Goal: Information Seeking & Learning: Check status

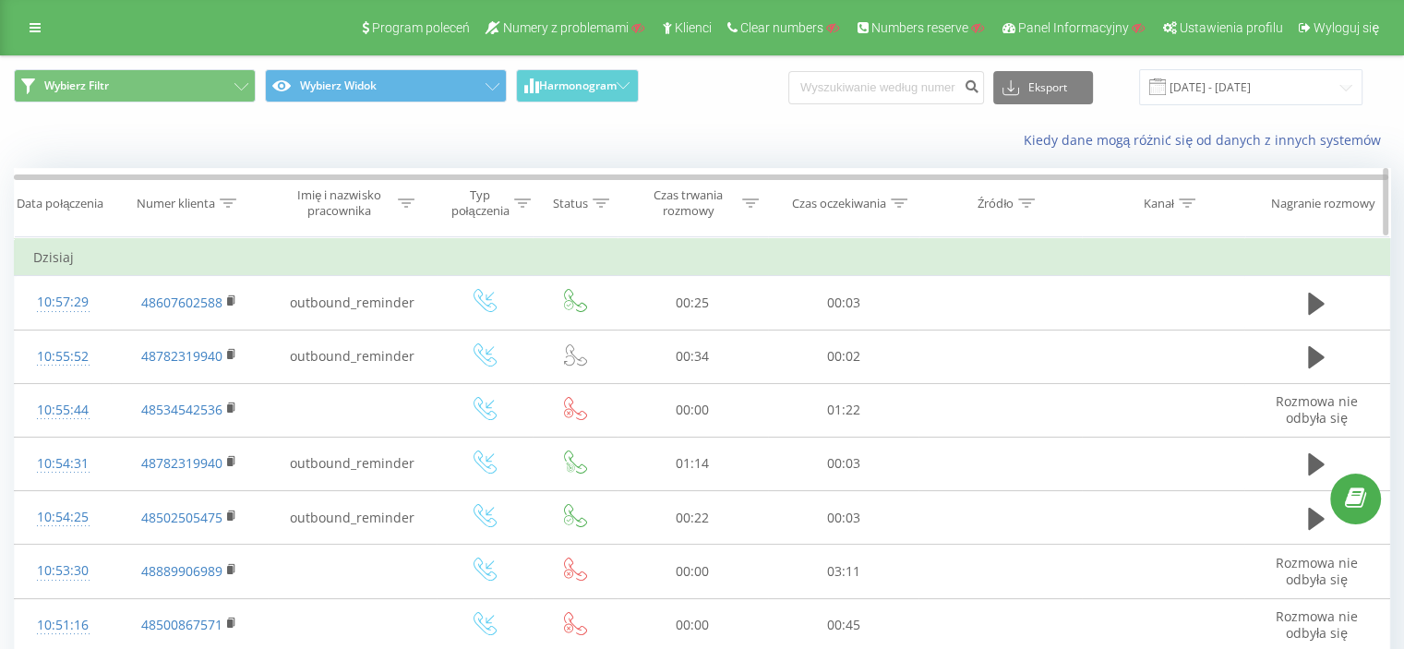
click at [225, 199] on icon at bounding box center [228, 203] width 17 height 9
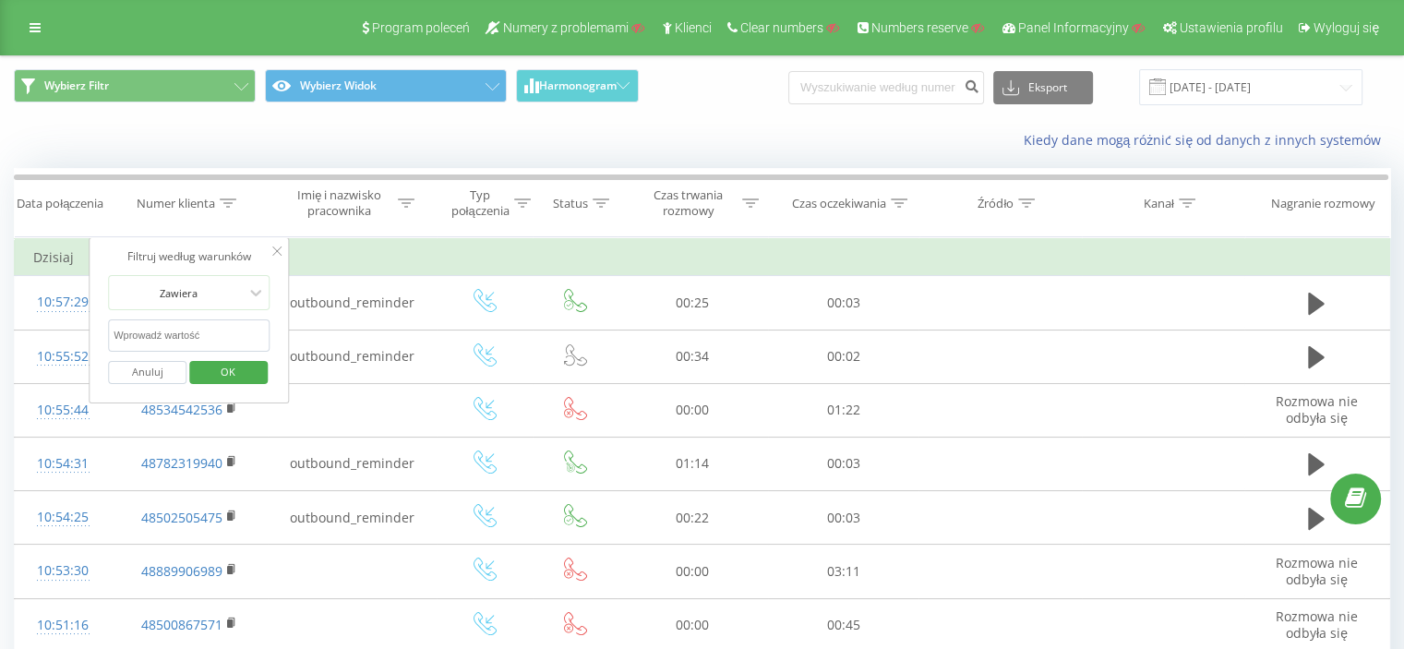
click at [229, 331] on input "text" at bounding box center [189, 335] width 163 height 32
paste input "48576082560"
type input "48576082560"
click at [240, 368] on span "OK" at bounding box center [228, 371] width 52 height 29
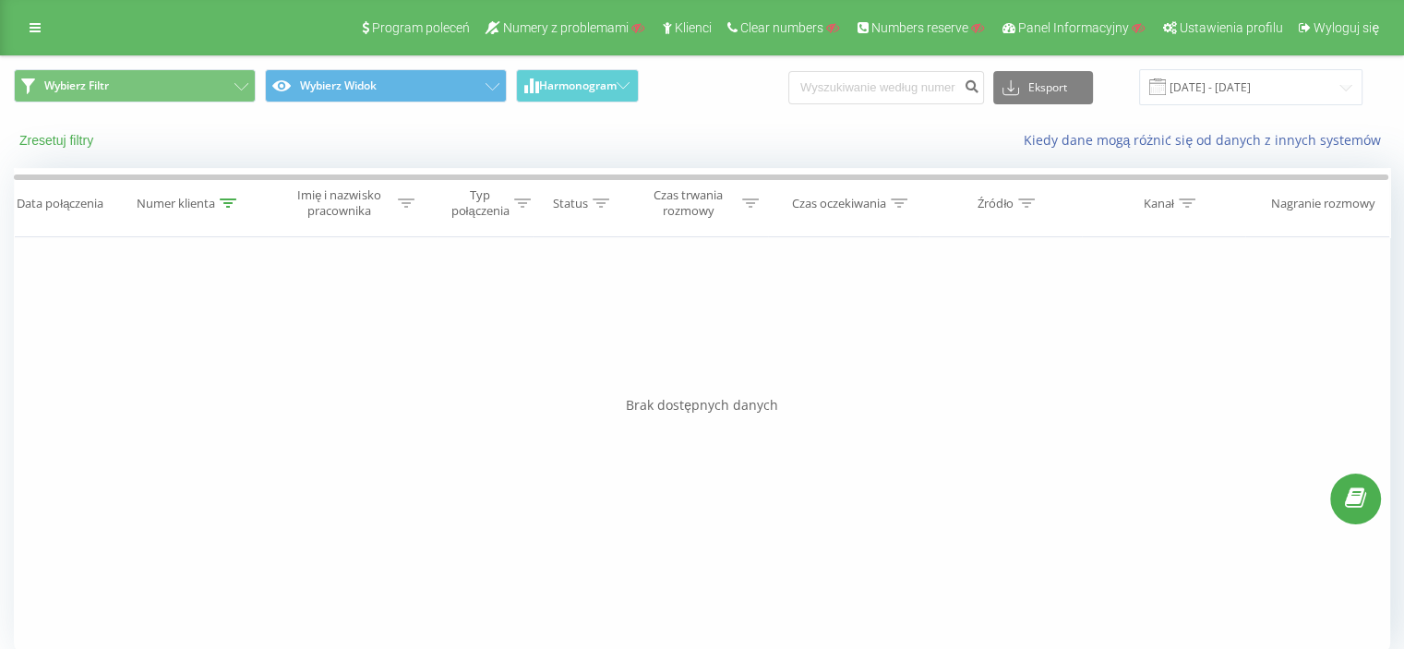
click at [71, 138] on button "Zresetuj filtry" at bounding box center [58, 140] width 89 height 17
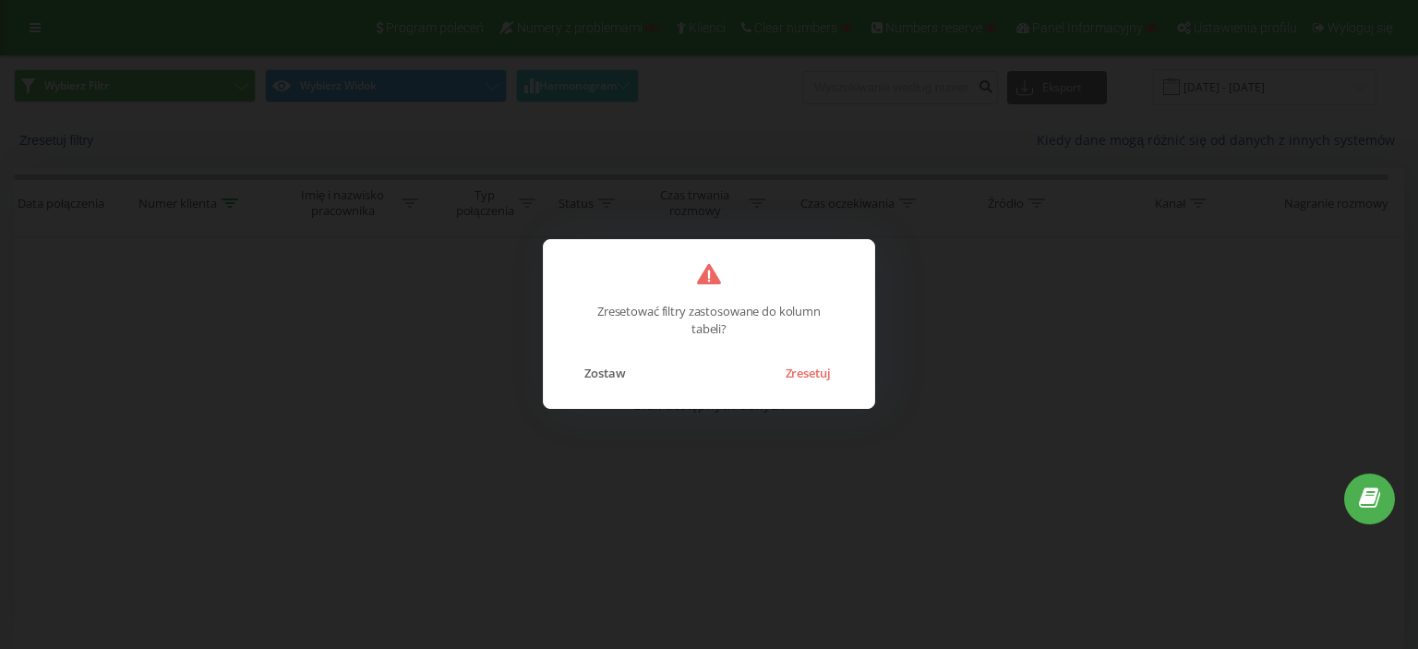
click at [714, 485] on div "Zresetować filtry zastosowane do kolumn tabeli? Zostaw Zresetuj" at bounding box center [709, 324] width 1418 height 649
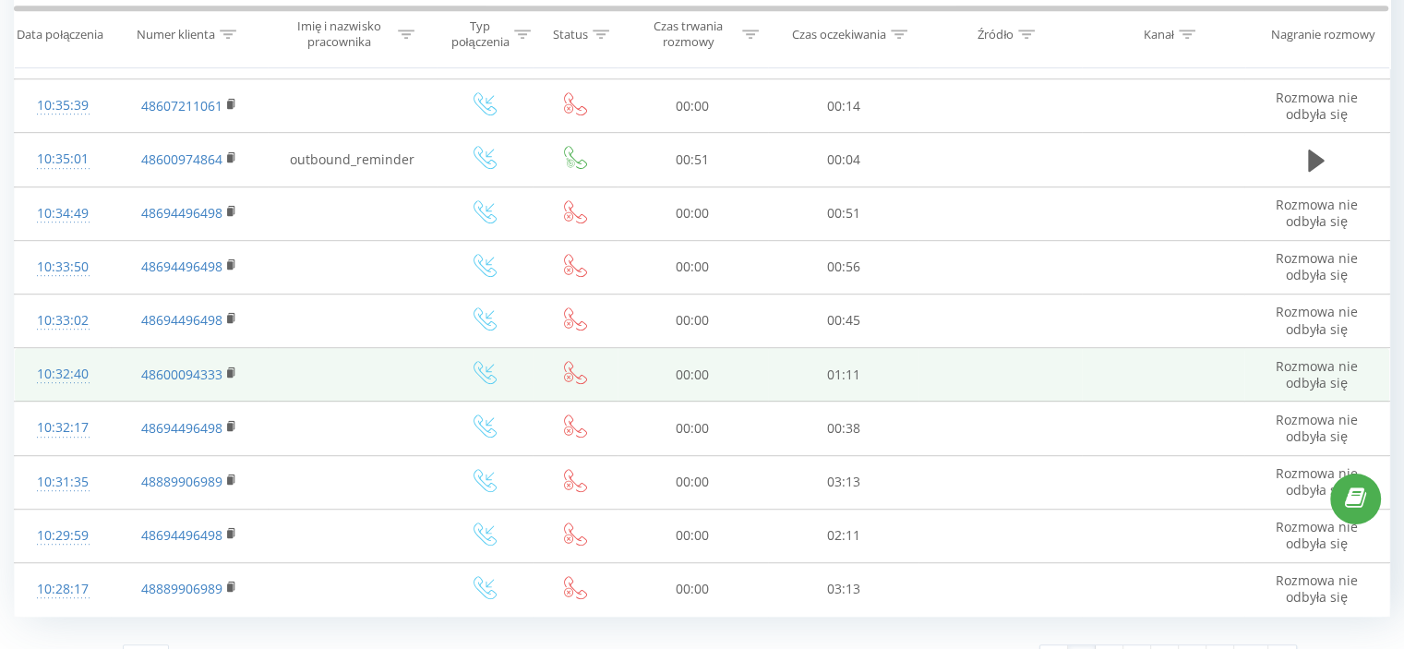
scroll to position [1034, 0]
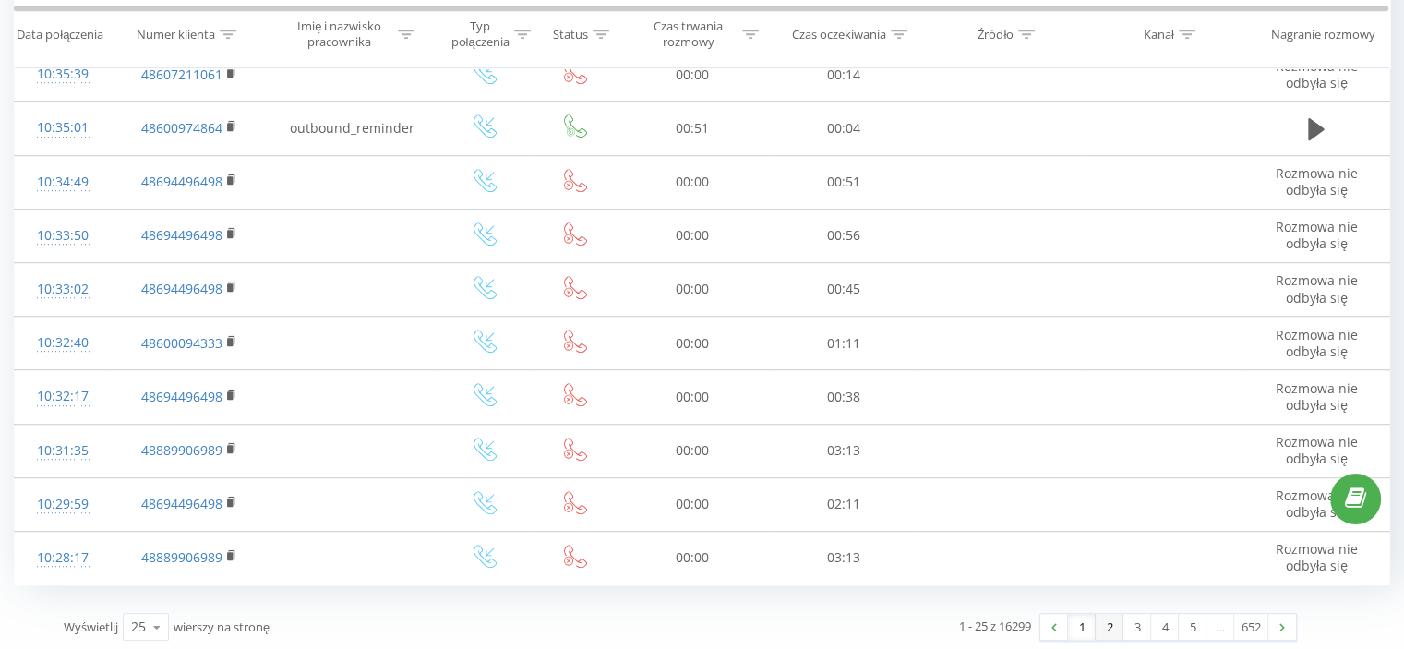
click at [1110, 620] on link "2" at bounding box center [1110, 627] width 28 height 26
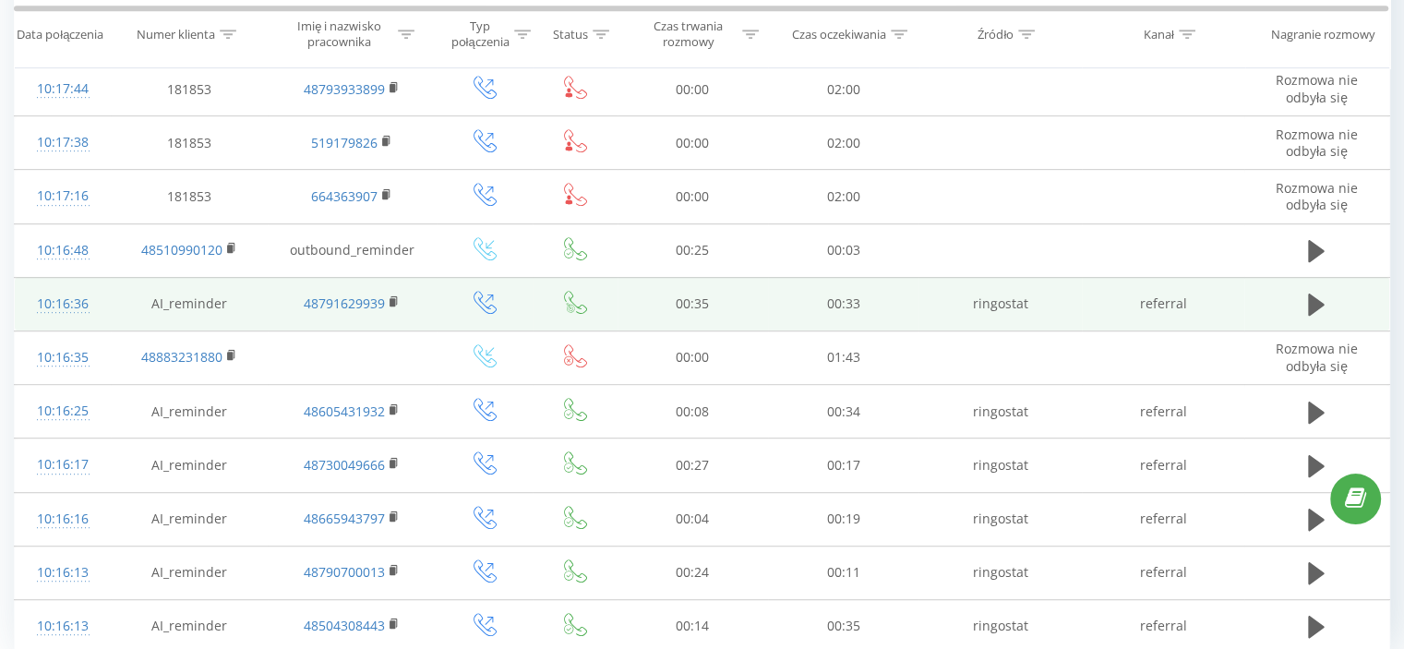
scroll to position [1034, 0]
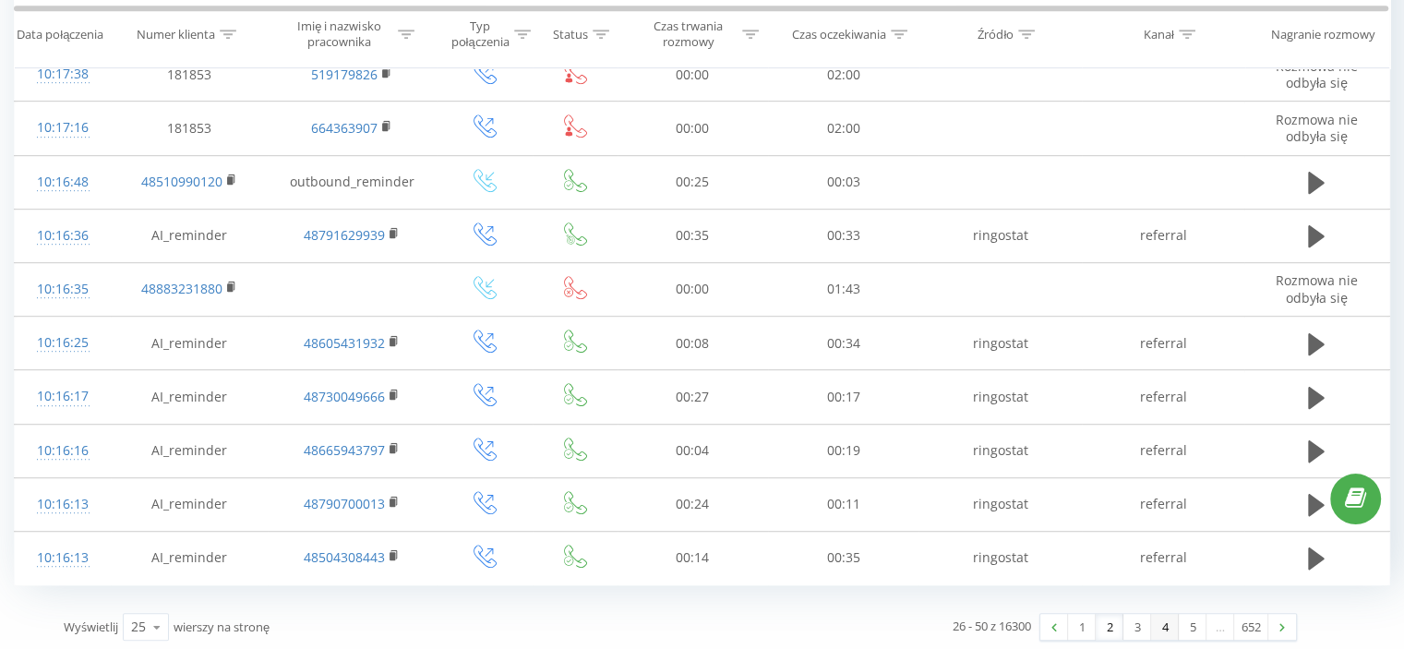
click at [1160, 624] on link "4" at bounding box center [1165, 627] width 28 height 26
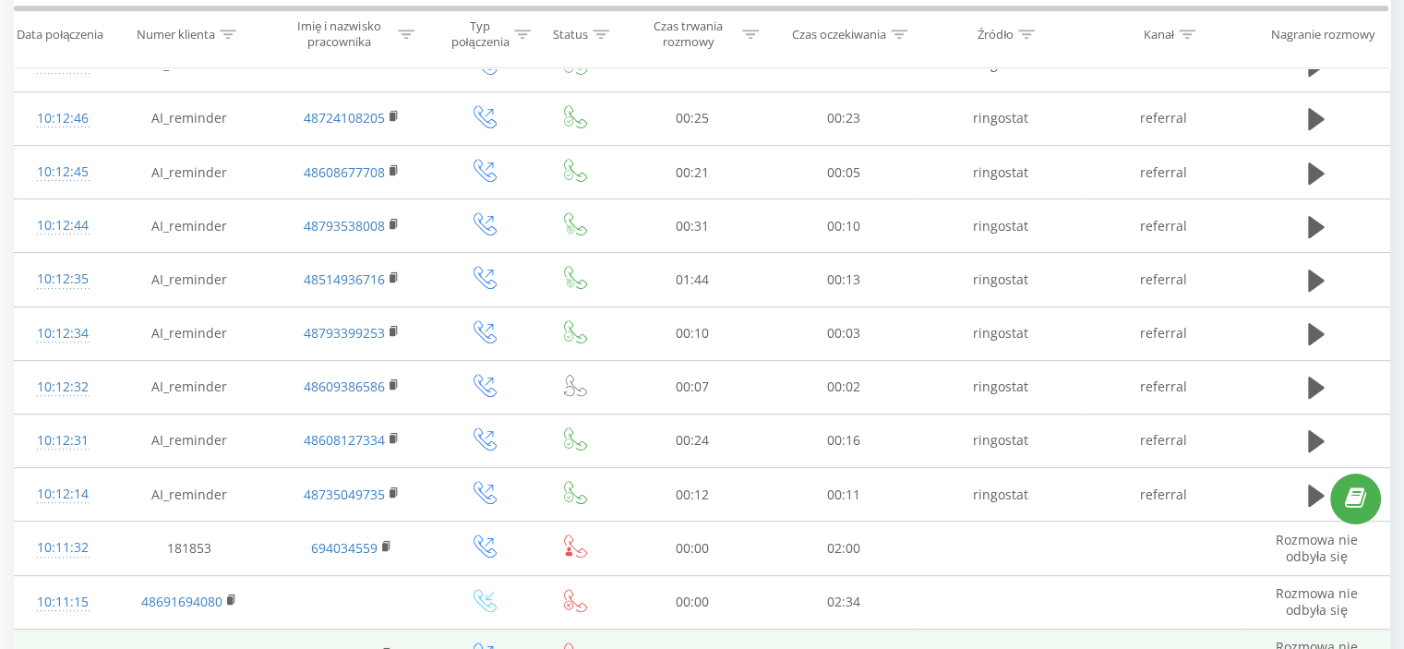
scroll to position [1034, 0]
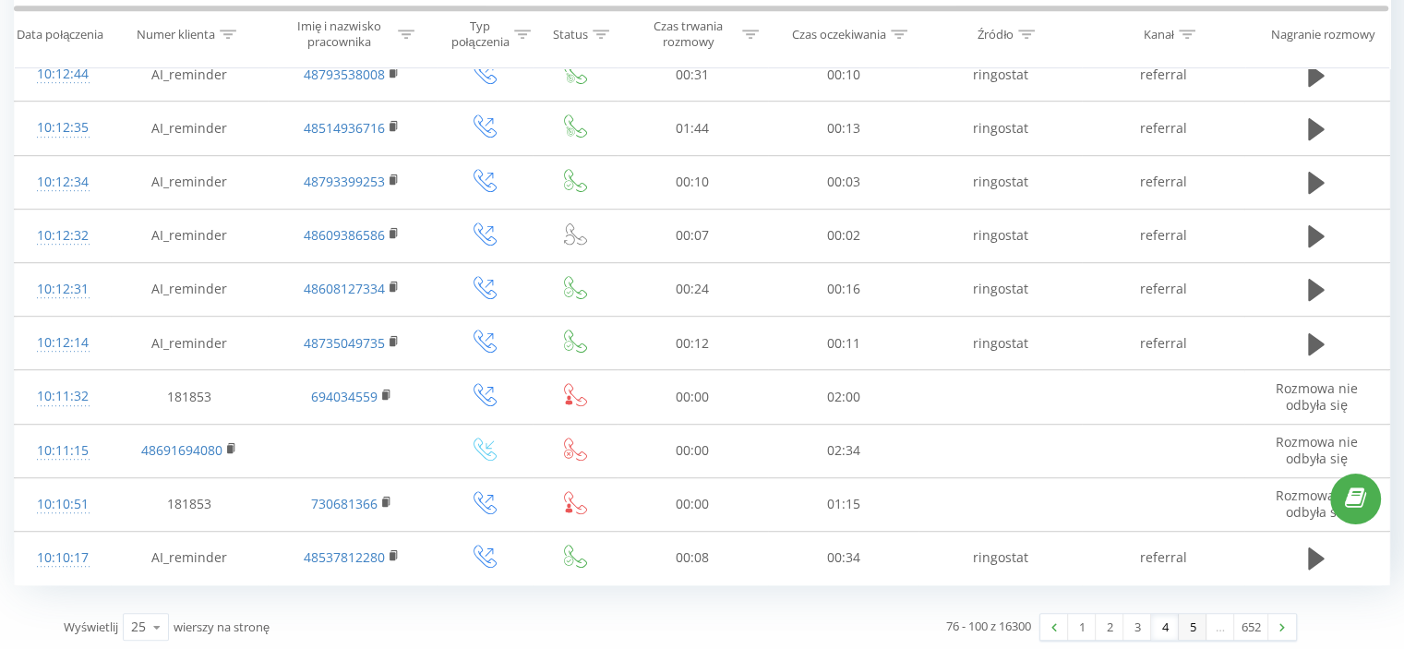
click at [1193, 620] on link "5" at bounding box center [1193, 627] width 28 height 26
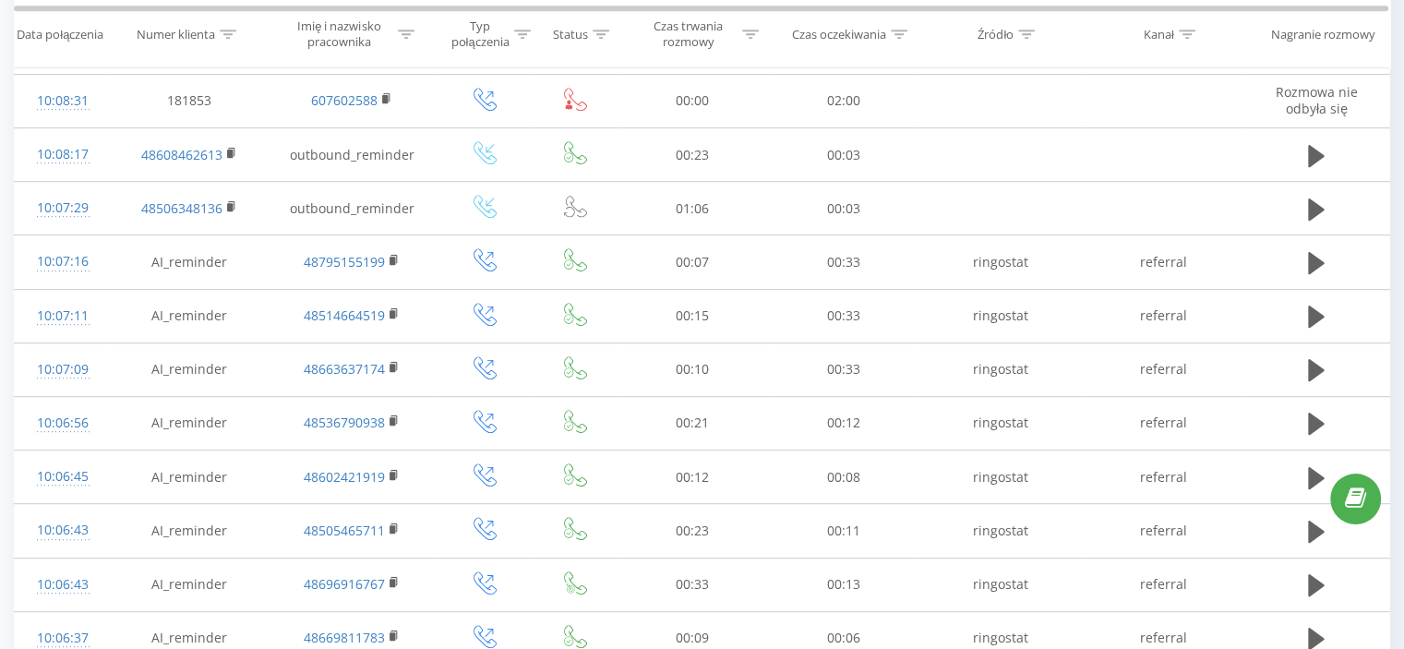
scroll to position [1034, 0]
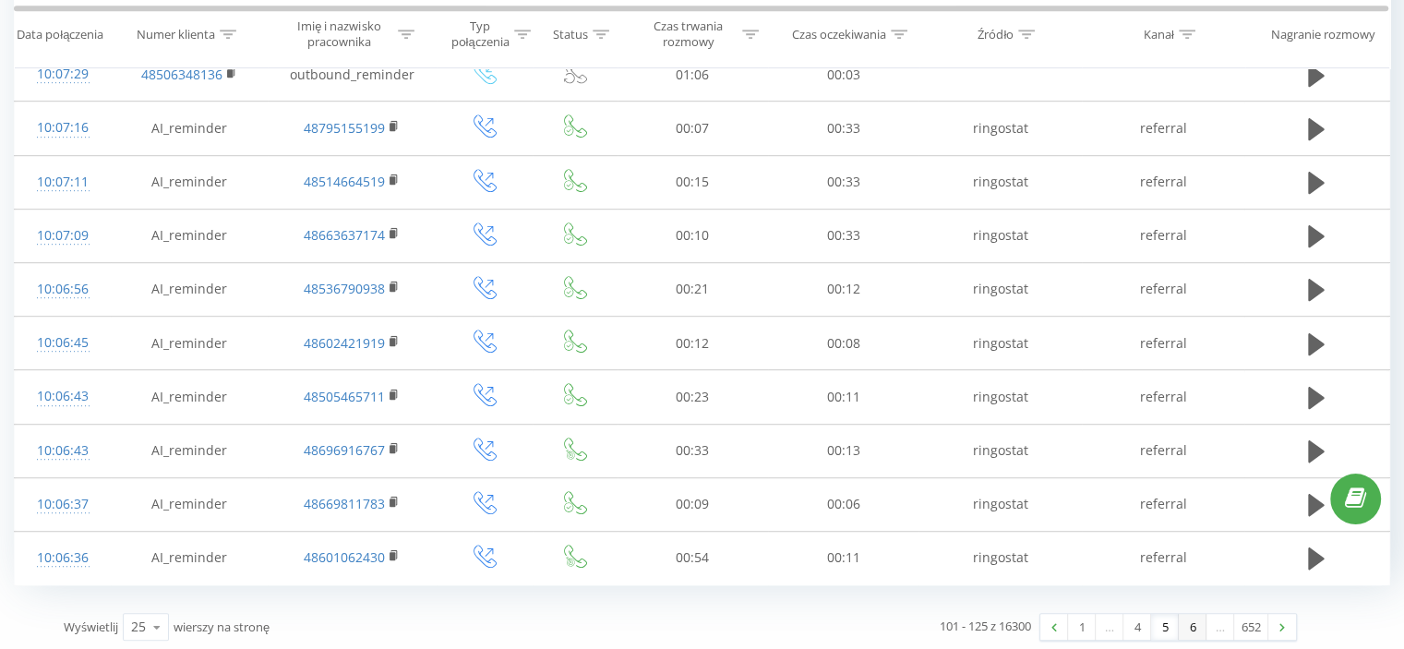
click at [1189, 625] on link "6" at bounding box center [1193, 627] width 28 height 26
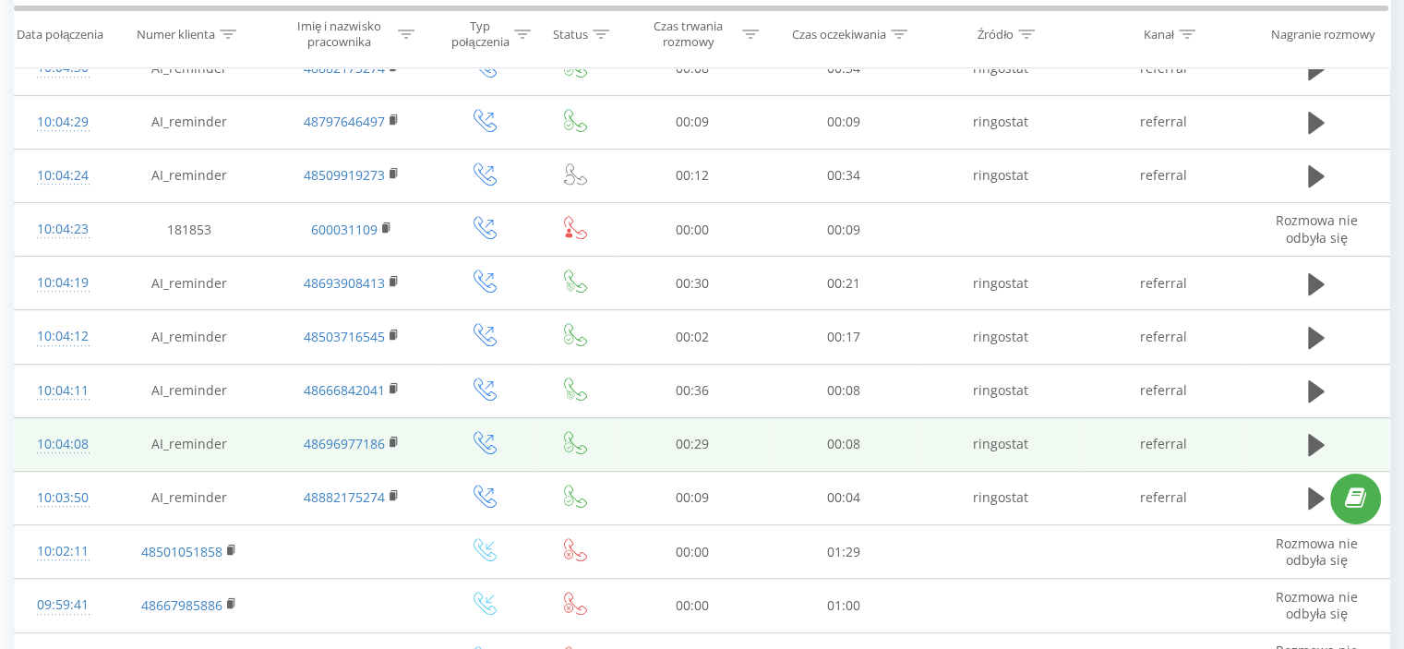
scroll to position [1034, 0]
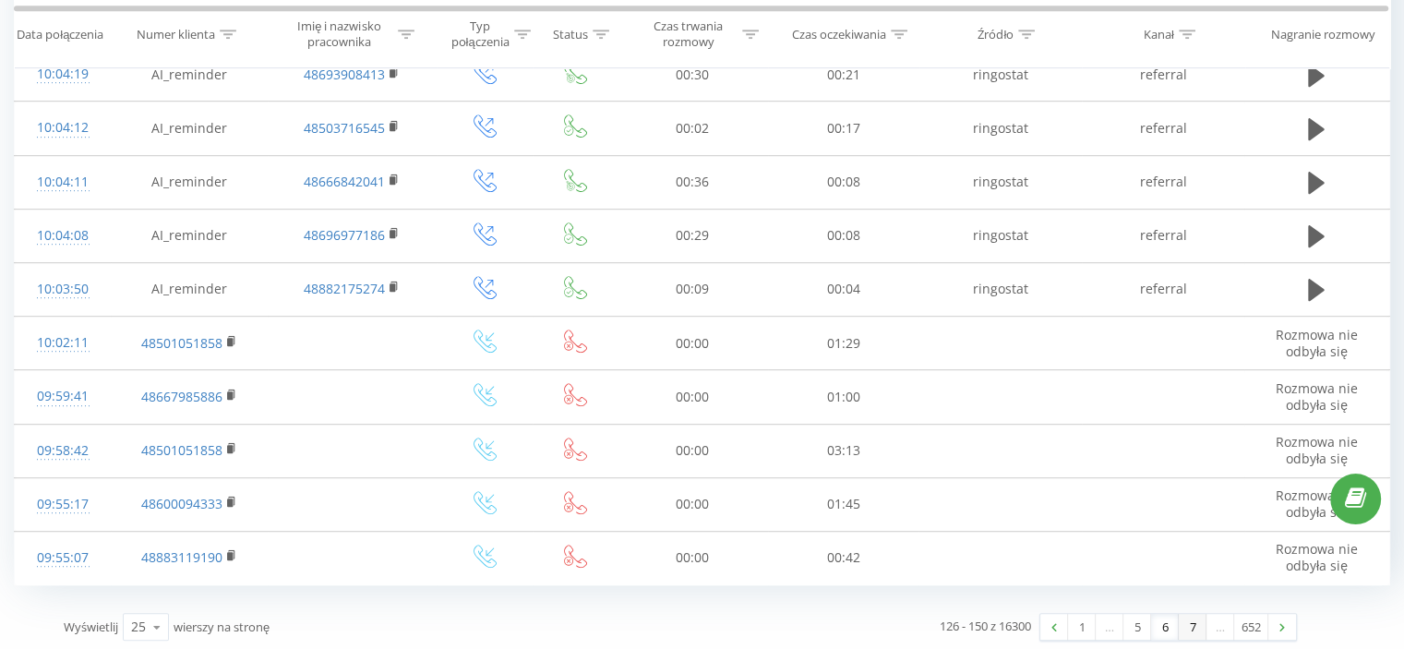
click at [1186, 624] on link "7" at bounding box center [1193, 627] width 28 height 26
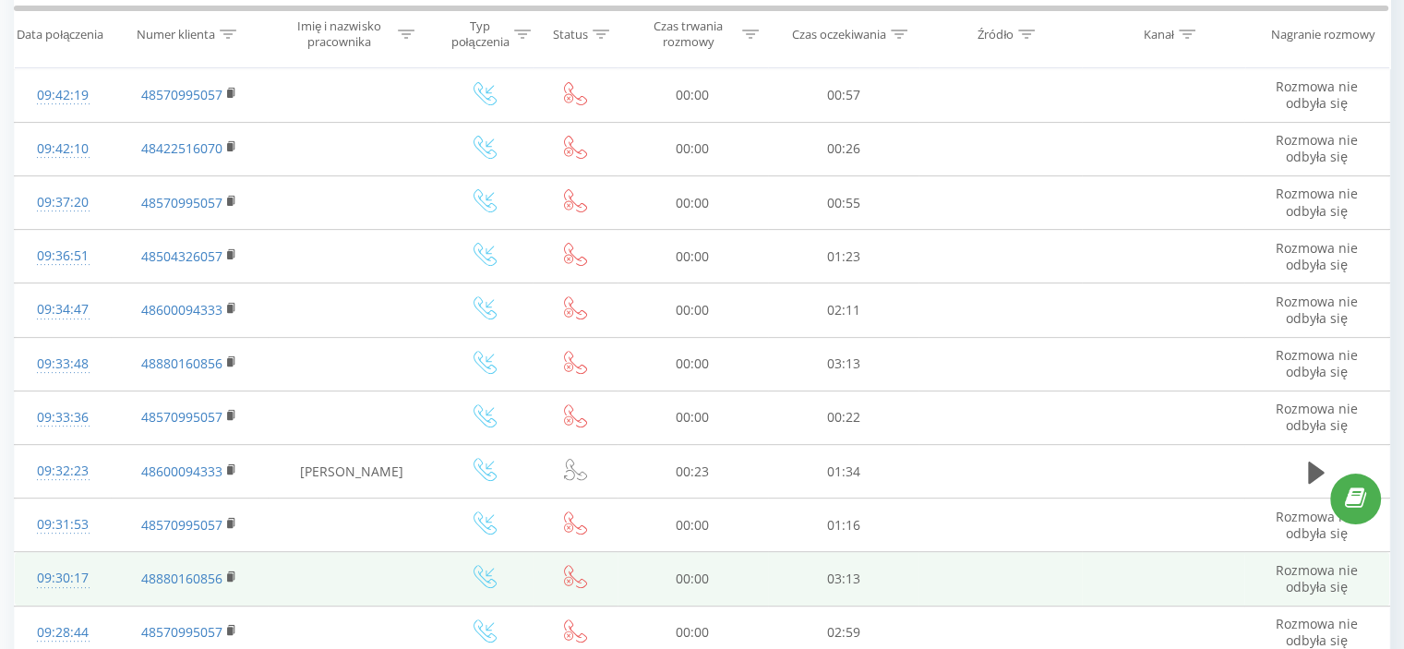
scroll to position [1034, 0]
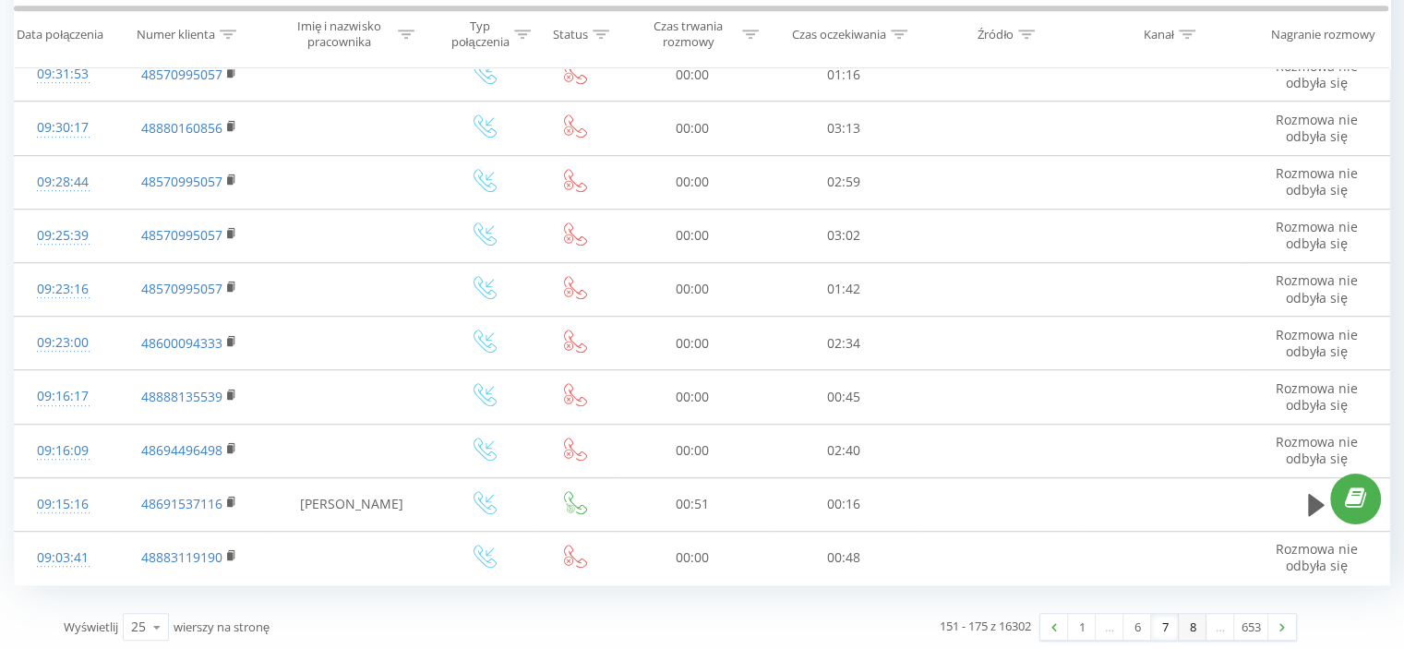
click at [1189, 627] on link "8" at bounding box center [1193, 627] width 28 height 26
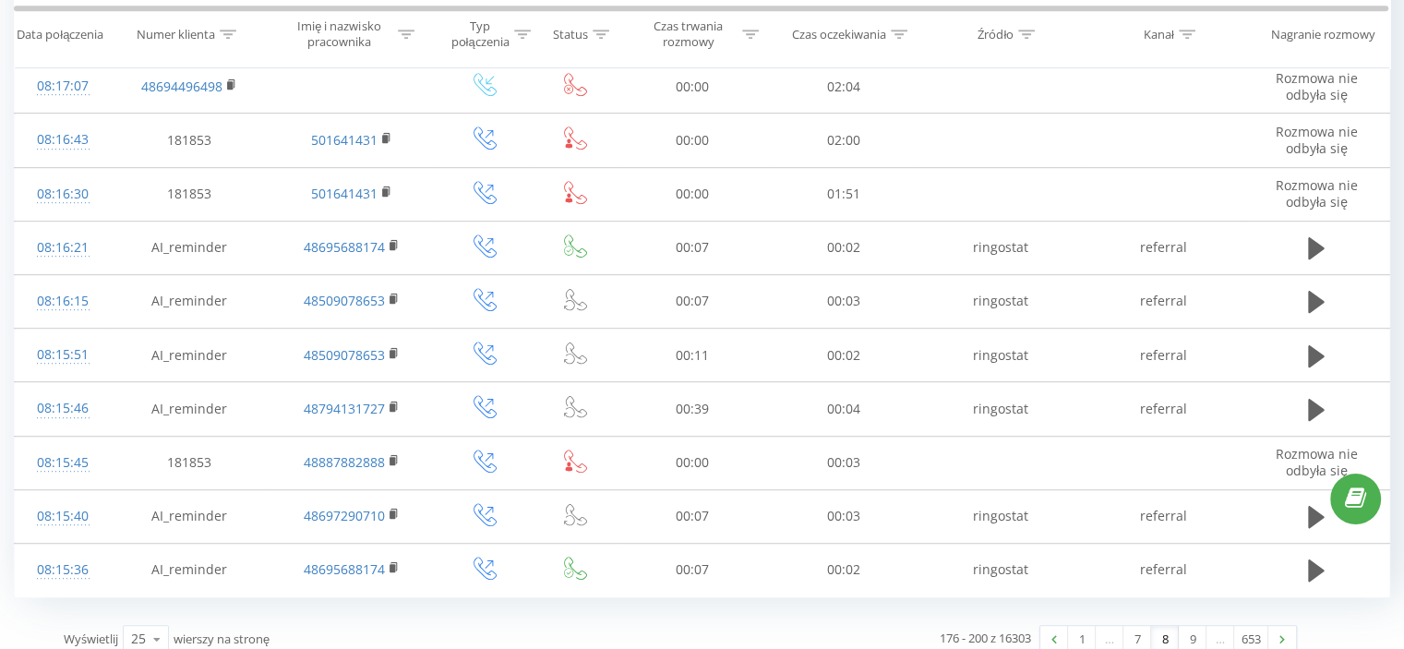
scroll to position [1034, 0]
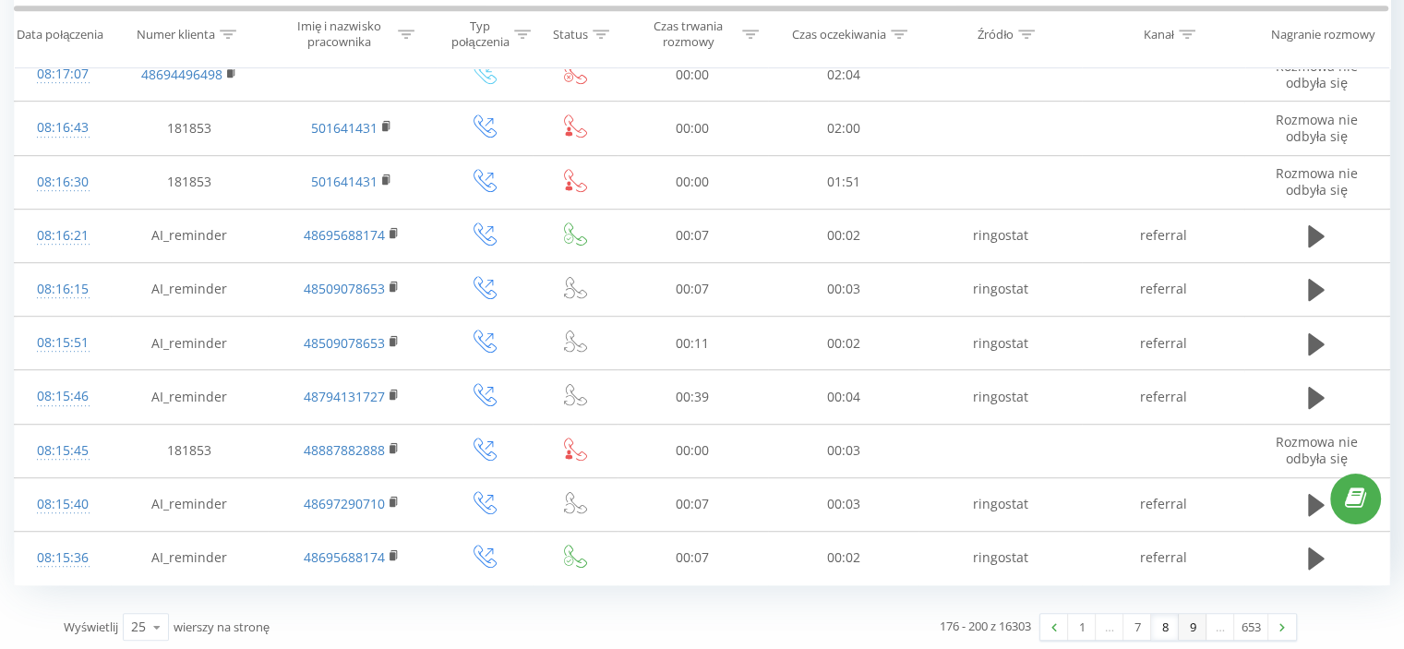
click at [1187, 620] on link "9" at bounding box center [1193, 627] width 28 height 26
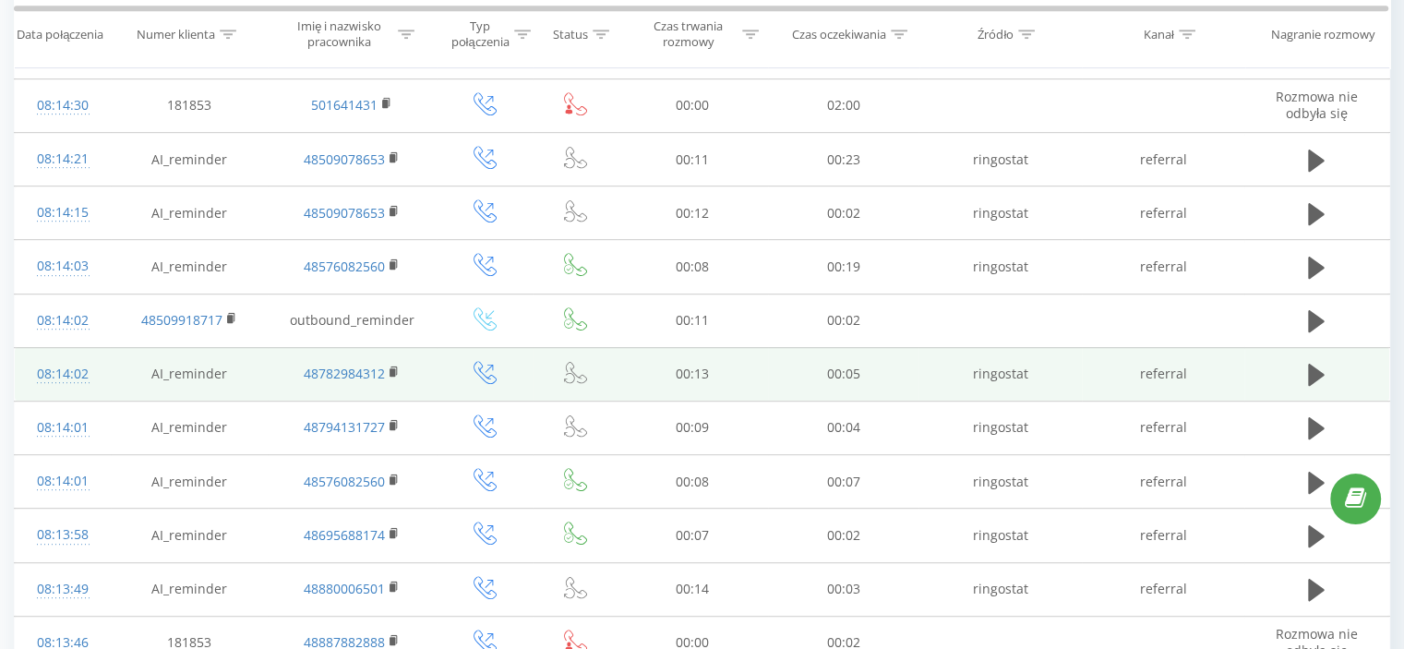
scroll to position [1034, 0]
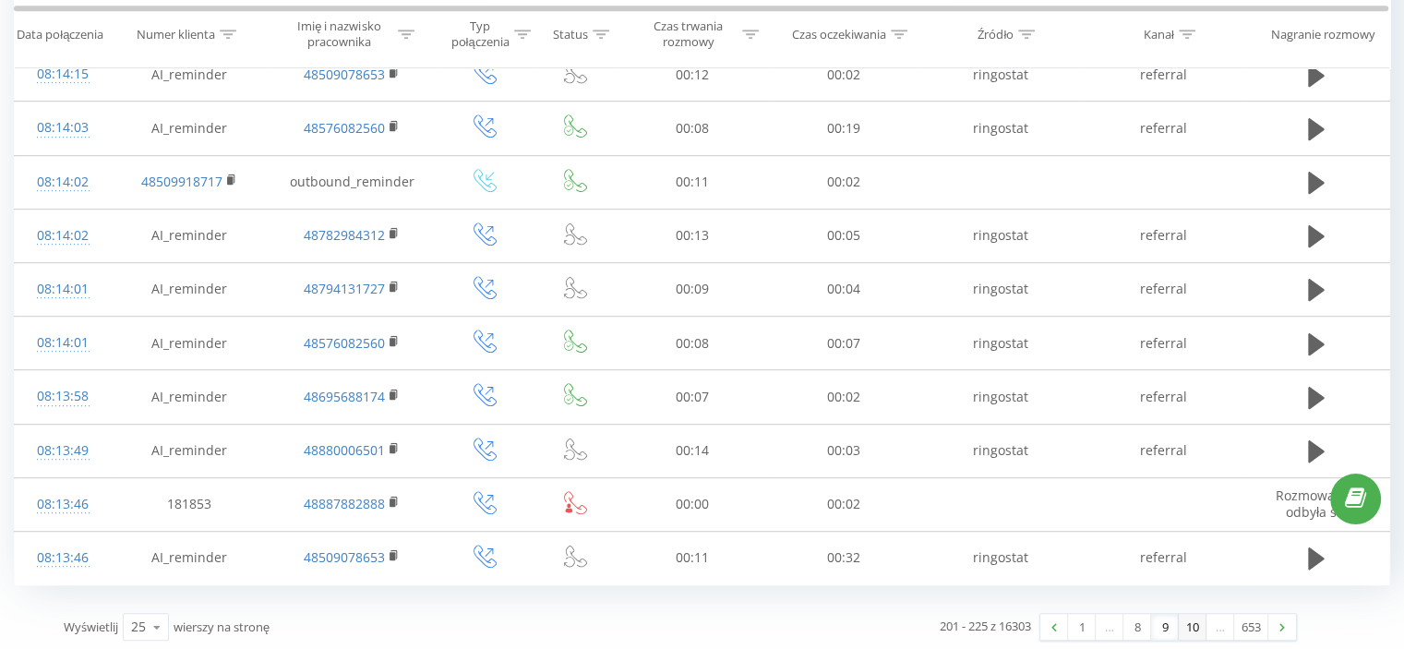
click at [1196, 628] on link "10" at bounding box center [1193, 627] width 28 height 26
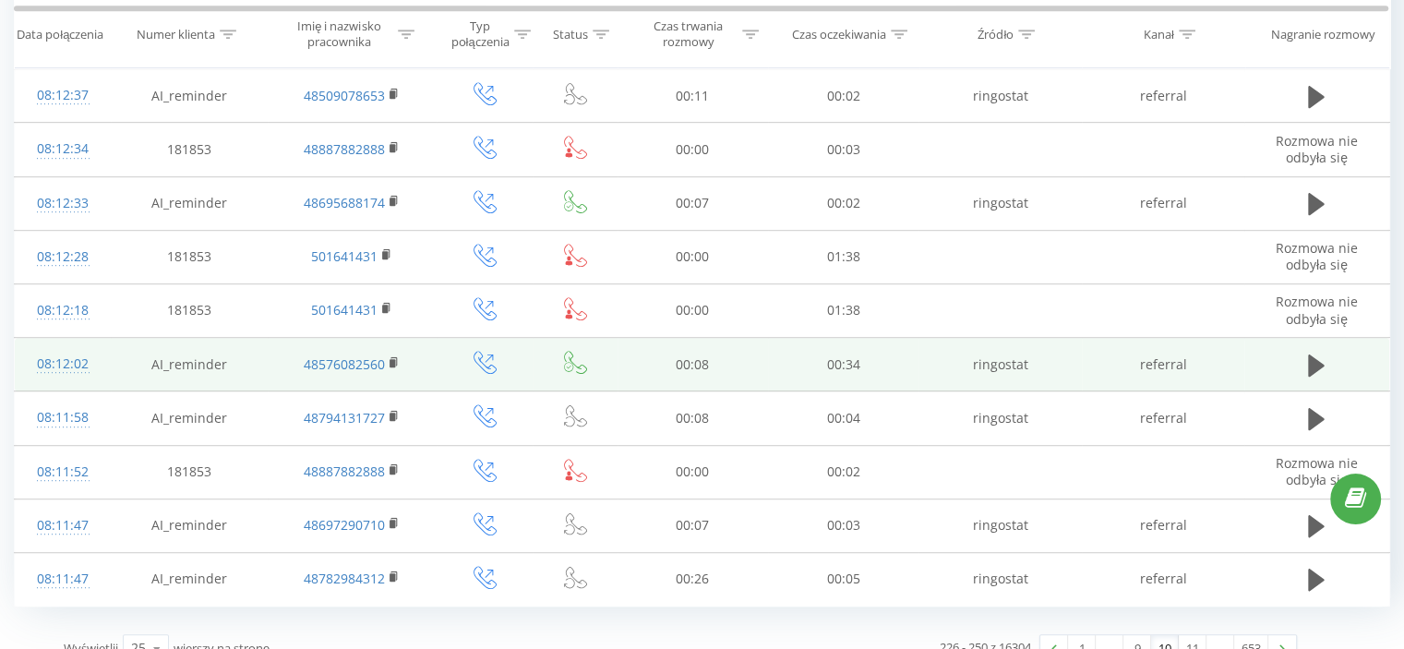
scroll to position [1034, 0]
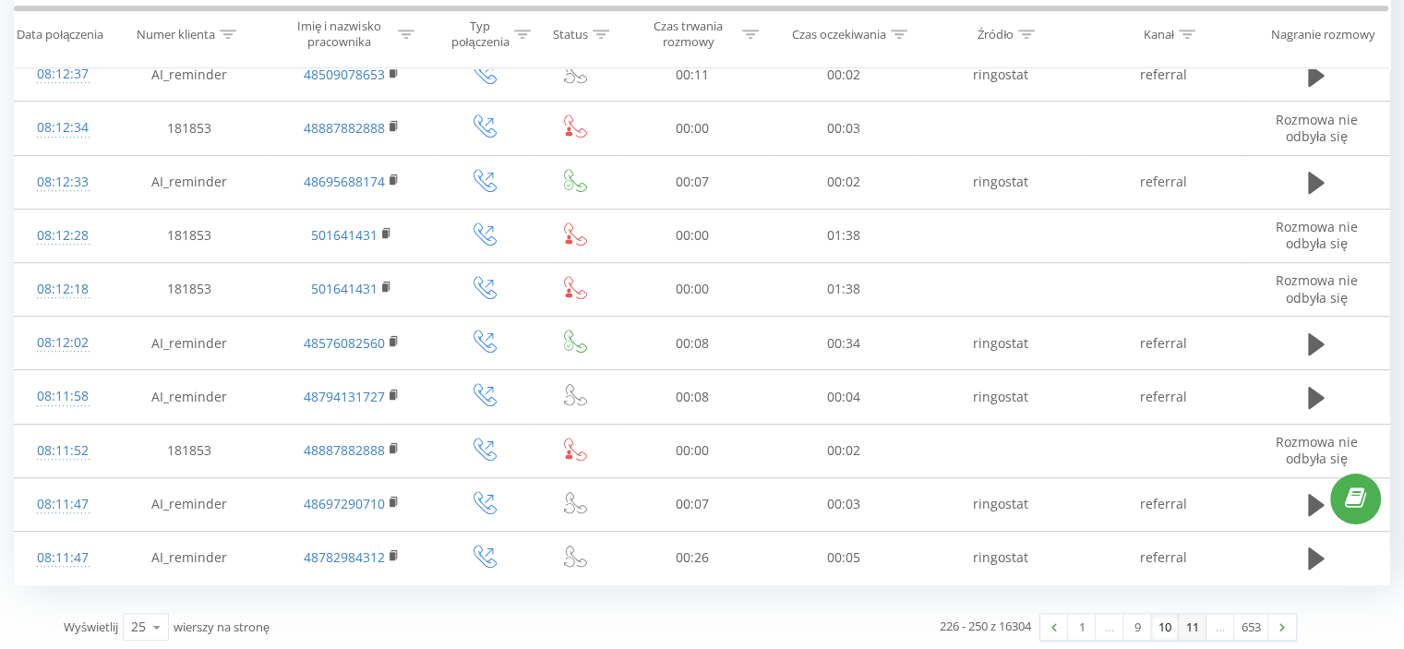
click at [1191, 624] on link "11" at bounding box center [1193, 627] width 28 height 26
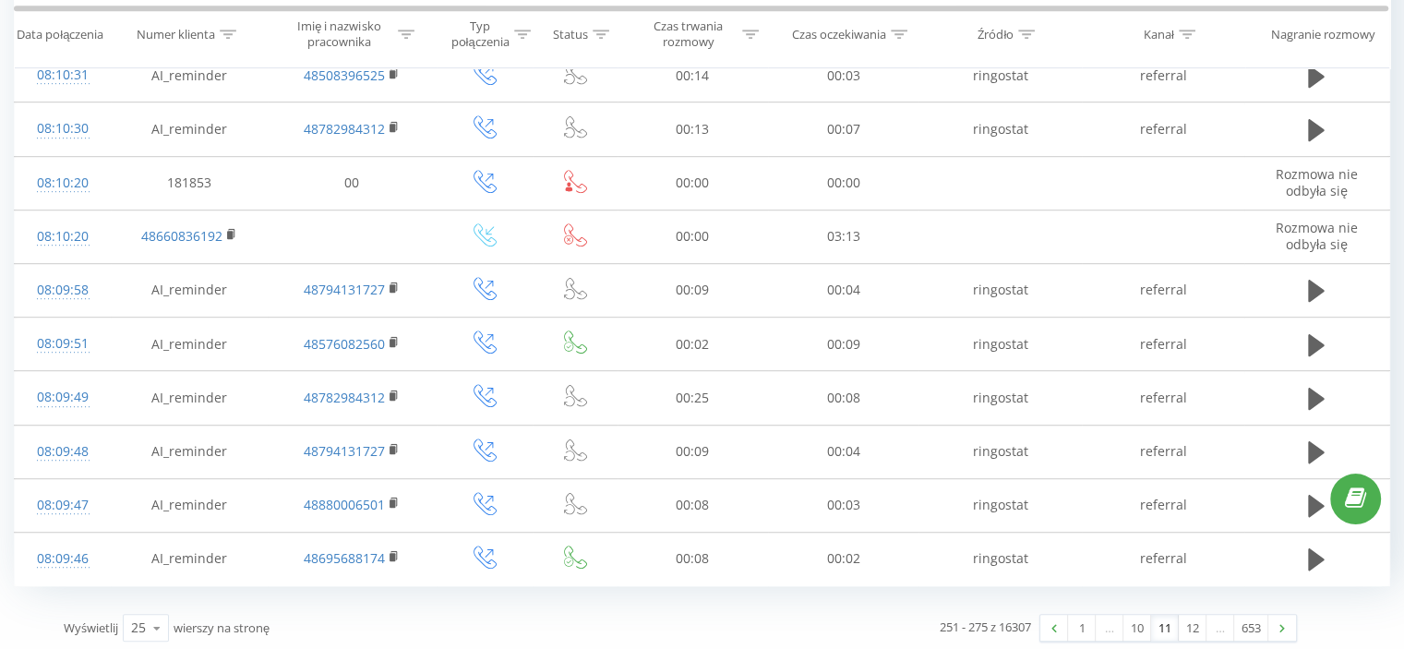
scroll to position [1034, 0]
click at [1189, 626] on link "12" at bounding box center [1193, 627] width 28 height 26
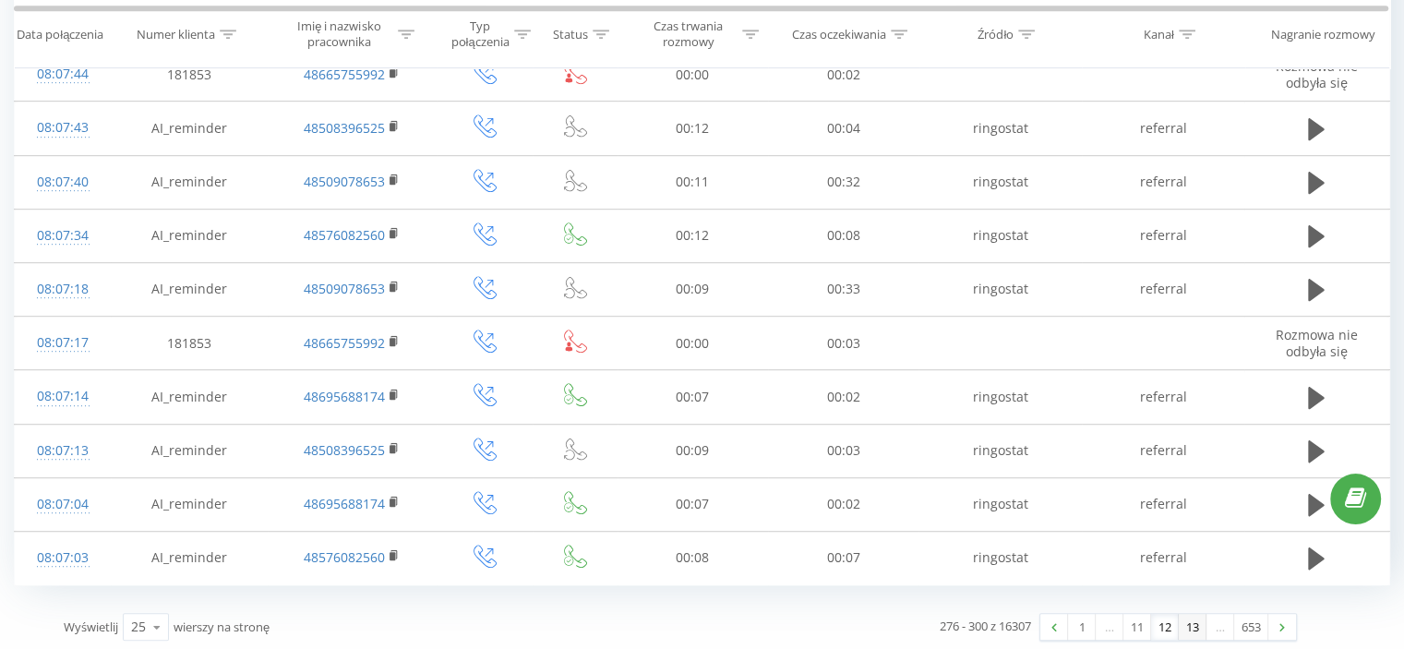
click at [1197, 632] on link "13" at bounding box center [1193, 627] width 28 height 26
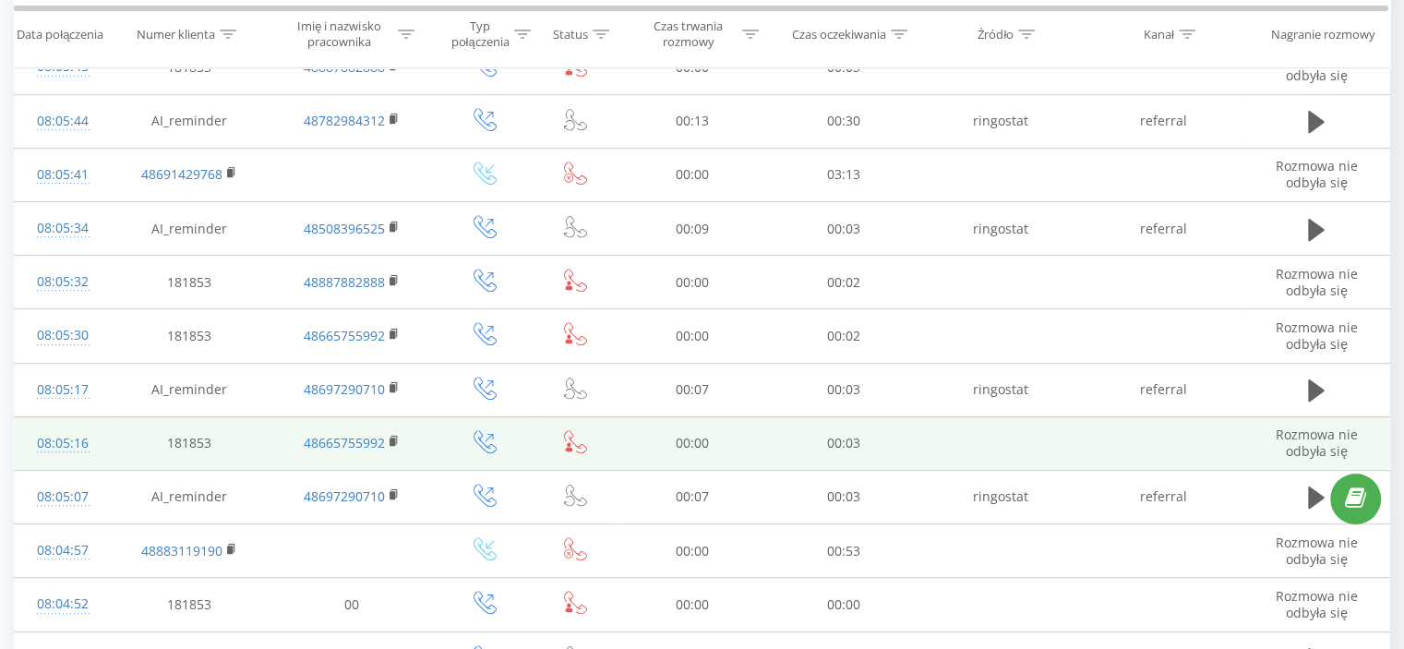
scroll to position [1034, 0]
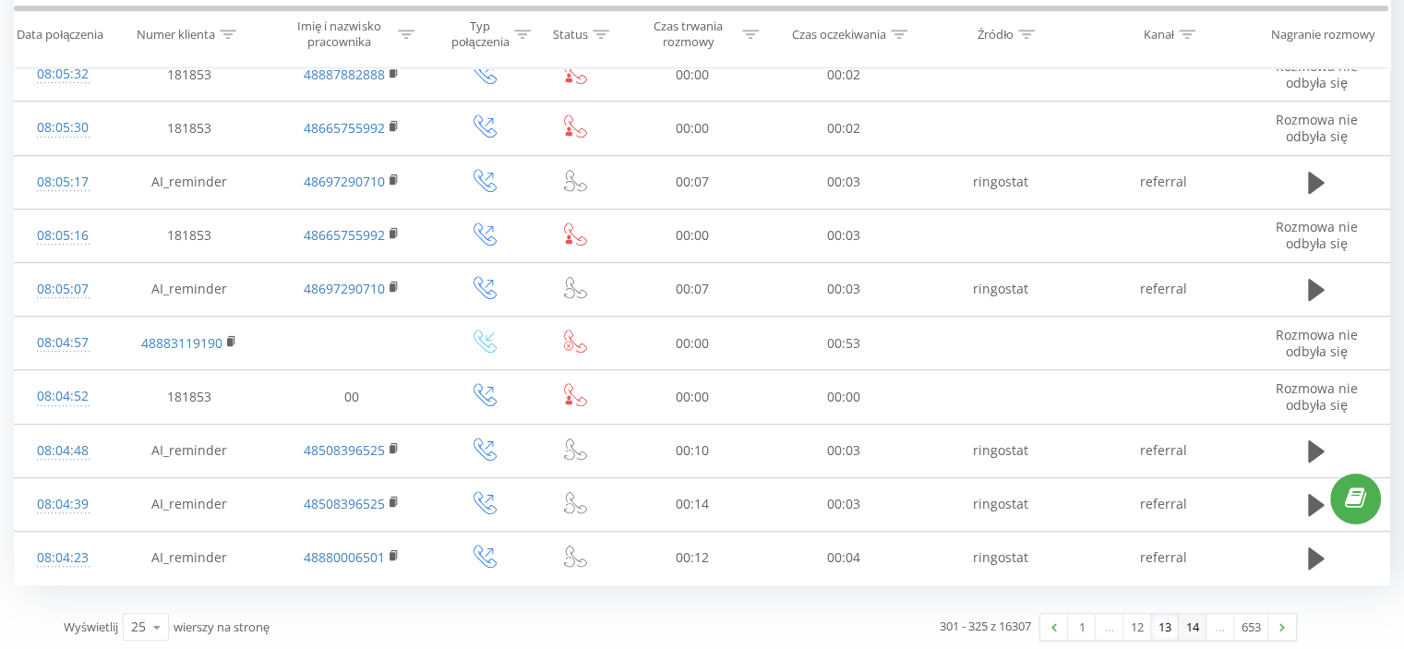
click at [1195, 625] on link "14" at bounding box center [1193, 627] width 28 height 26
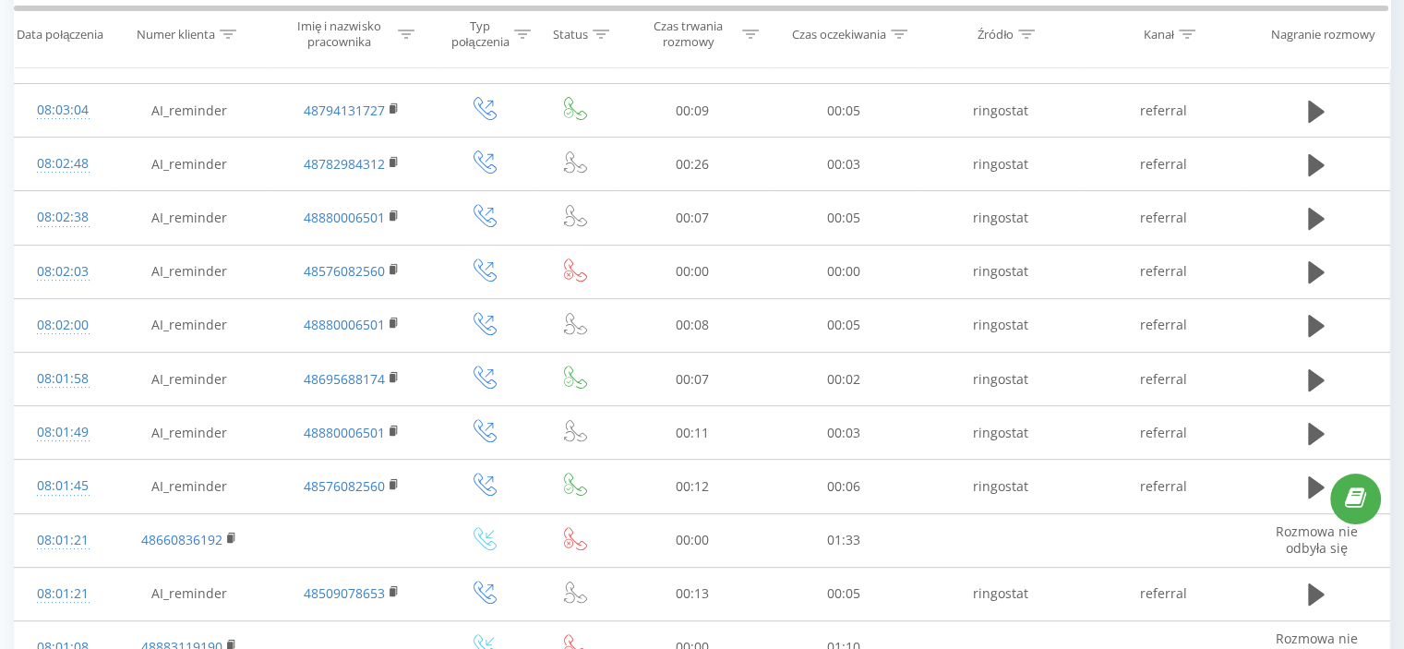
scroll to position [1034, 0]
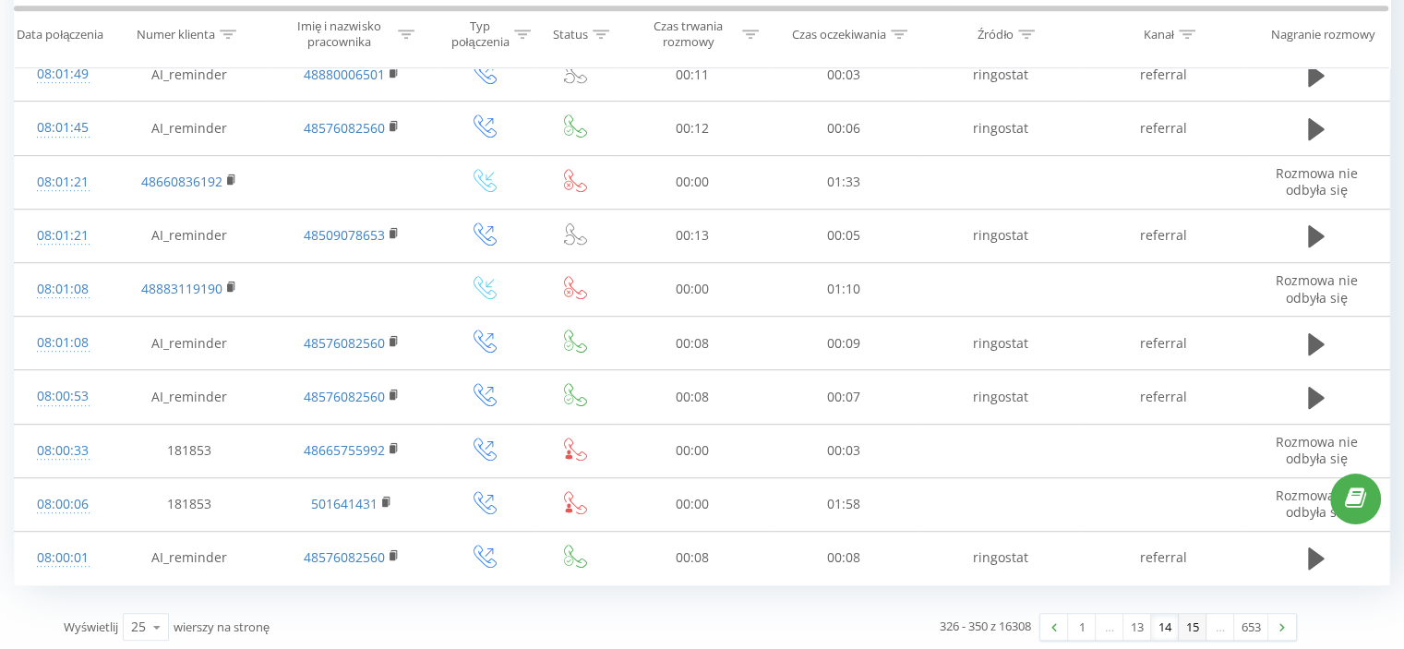
click at [1197, 622] on link "15" at bounding box center [1193, 627] width 28 height 26
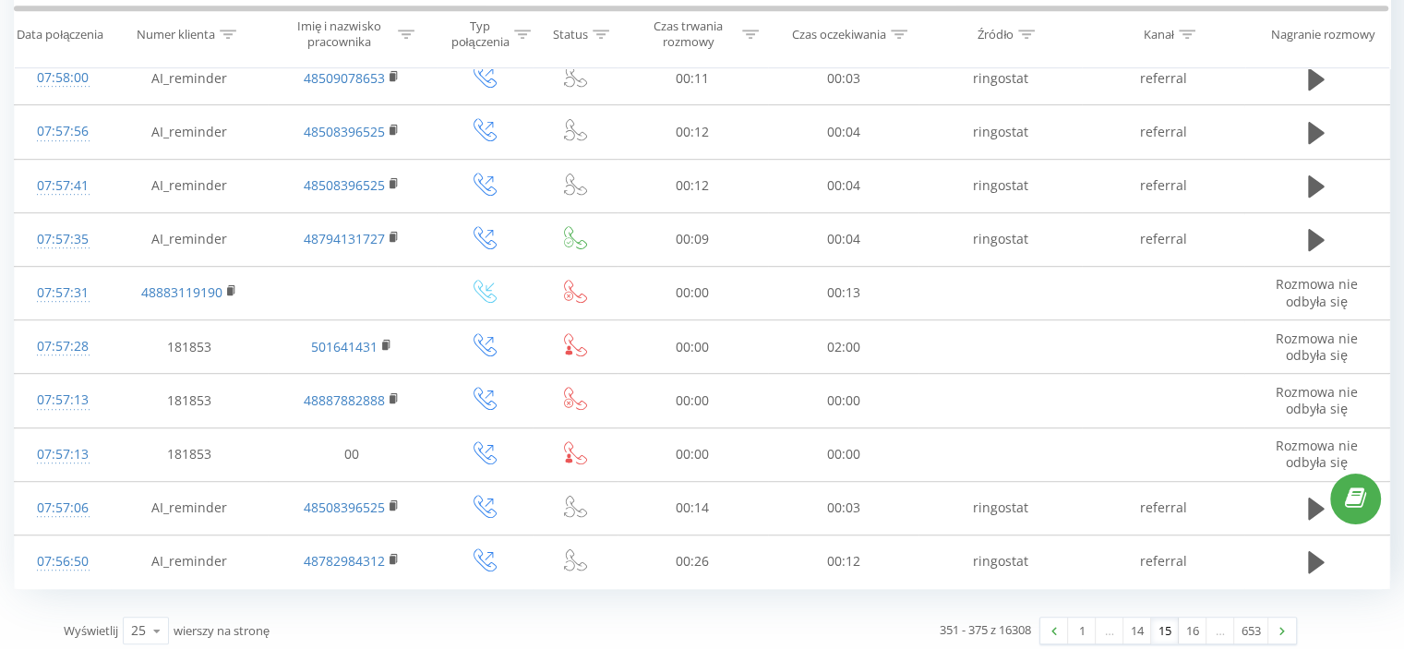
scroll to position [1034, 0]
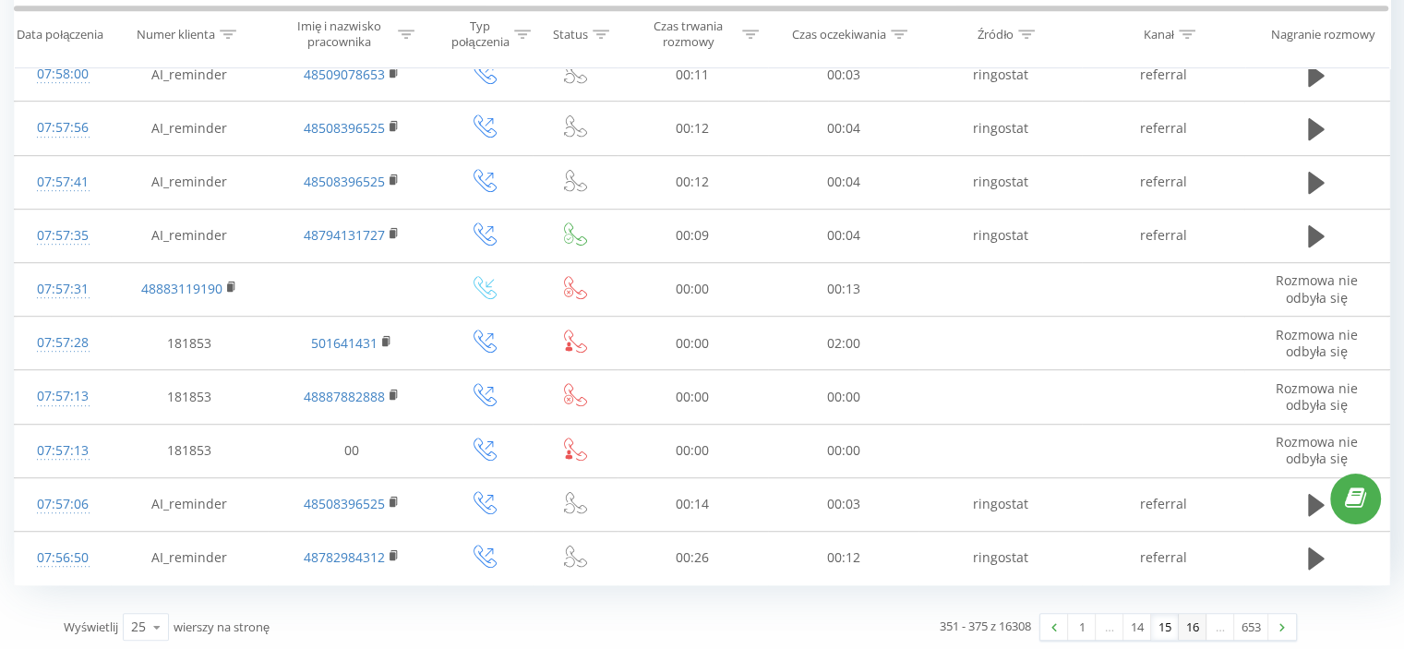
click at [1196, 628] on link "16" at bounding box center [1193, 627] width 28 height 26
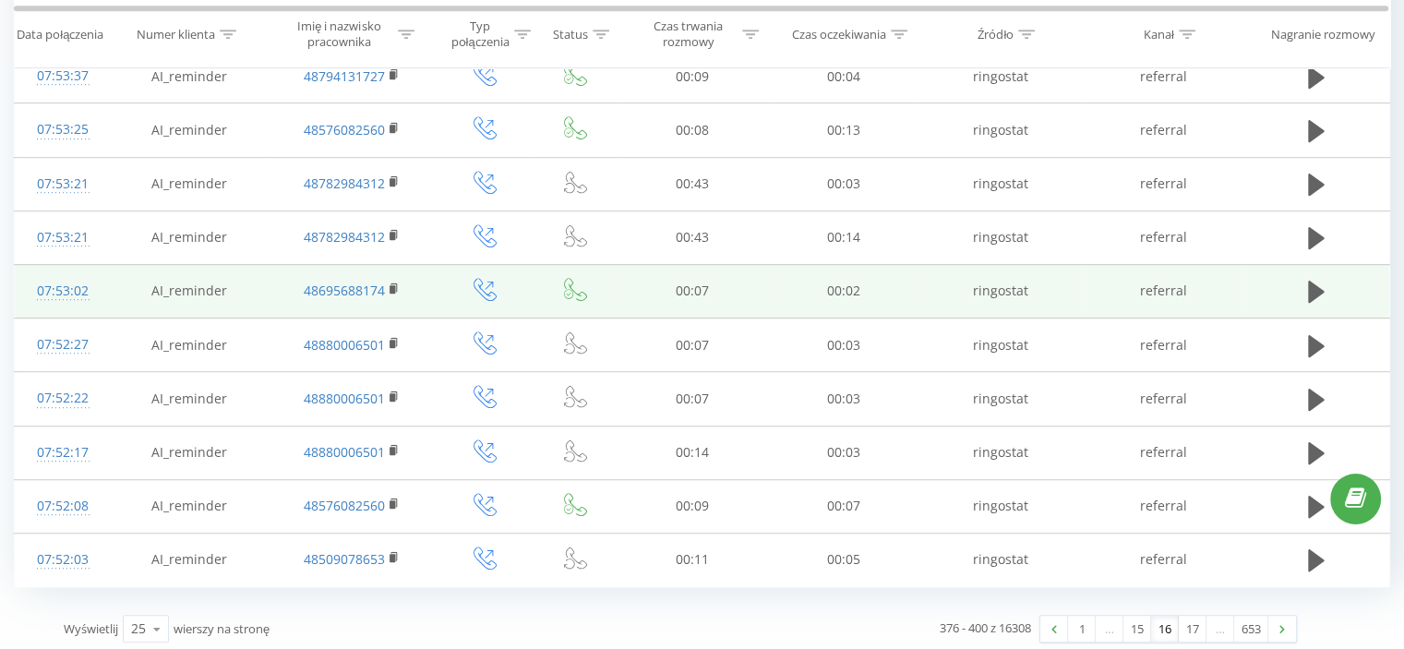
scroll to position [1034, 0]
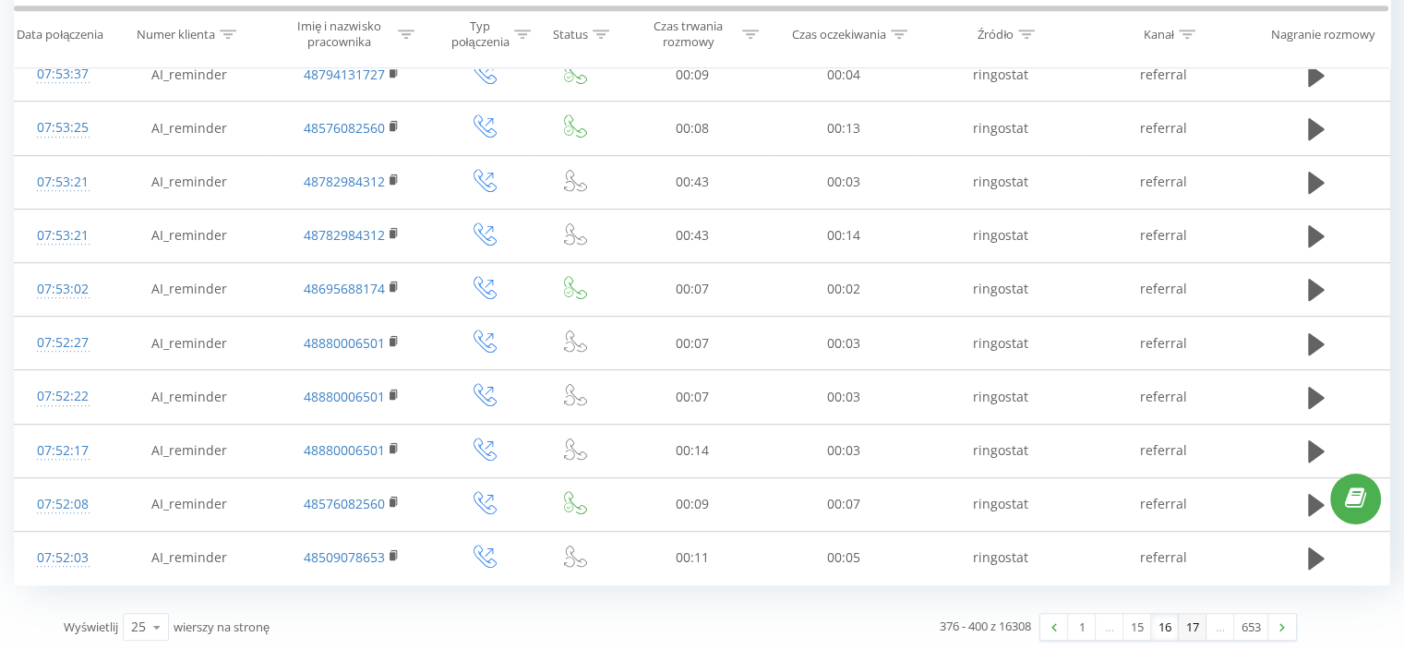
click at [1198, 623] on link "17" at bounding box center [1193, 627] width 28 height 26
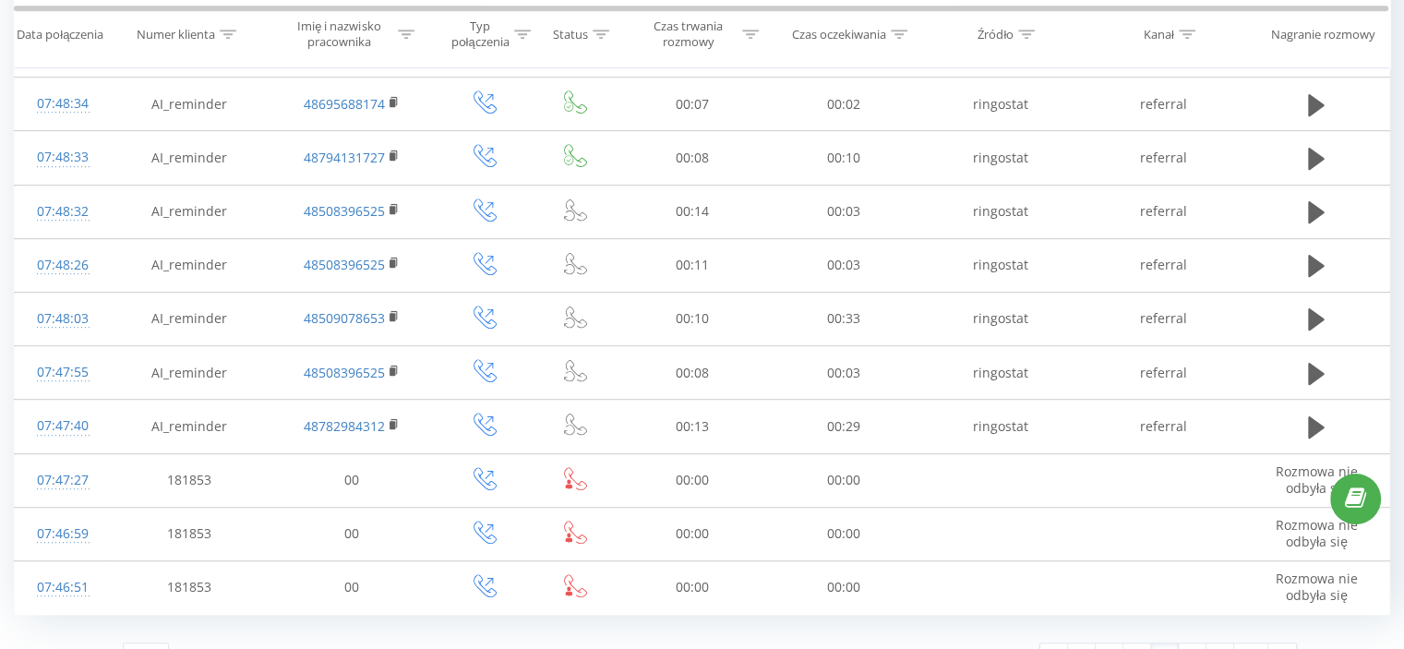
scroll to position [1034, 0]
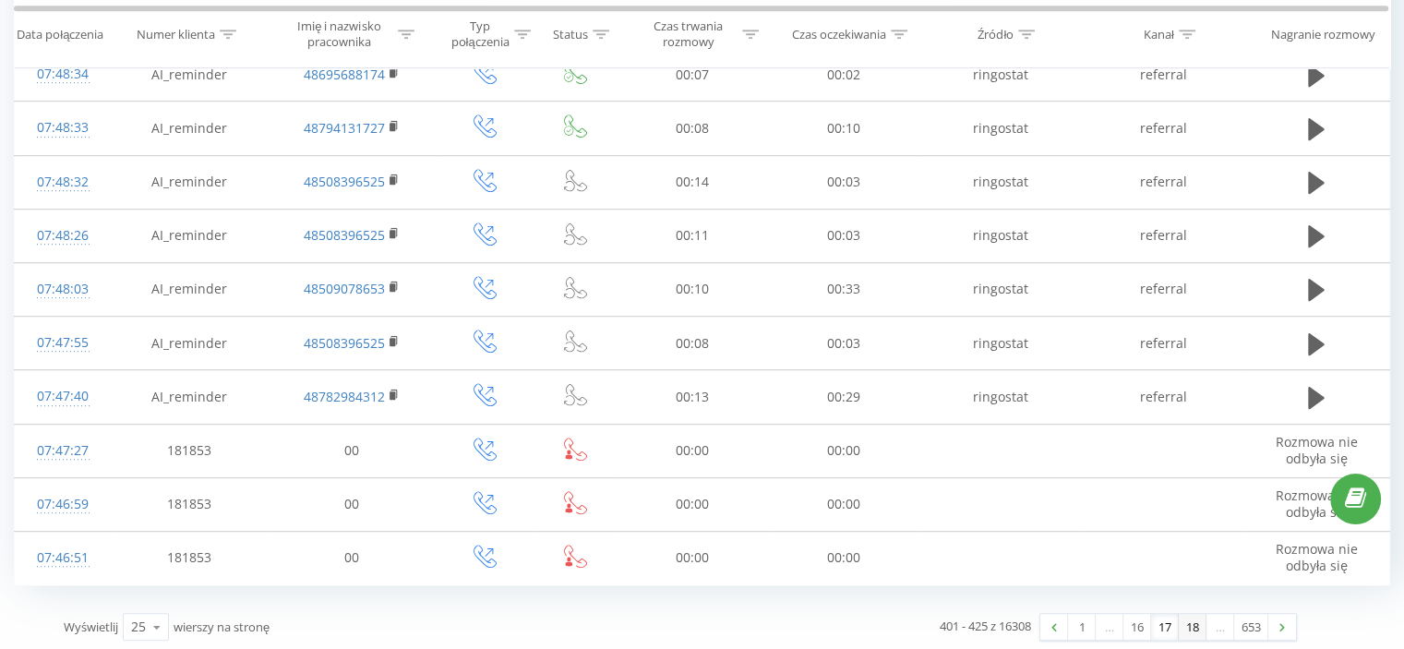
click at [1191, 623] on link "18" at bounding box center [1193, 627] width 28 height 26
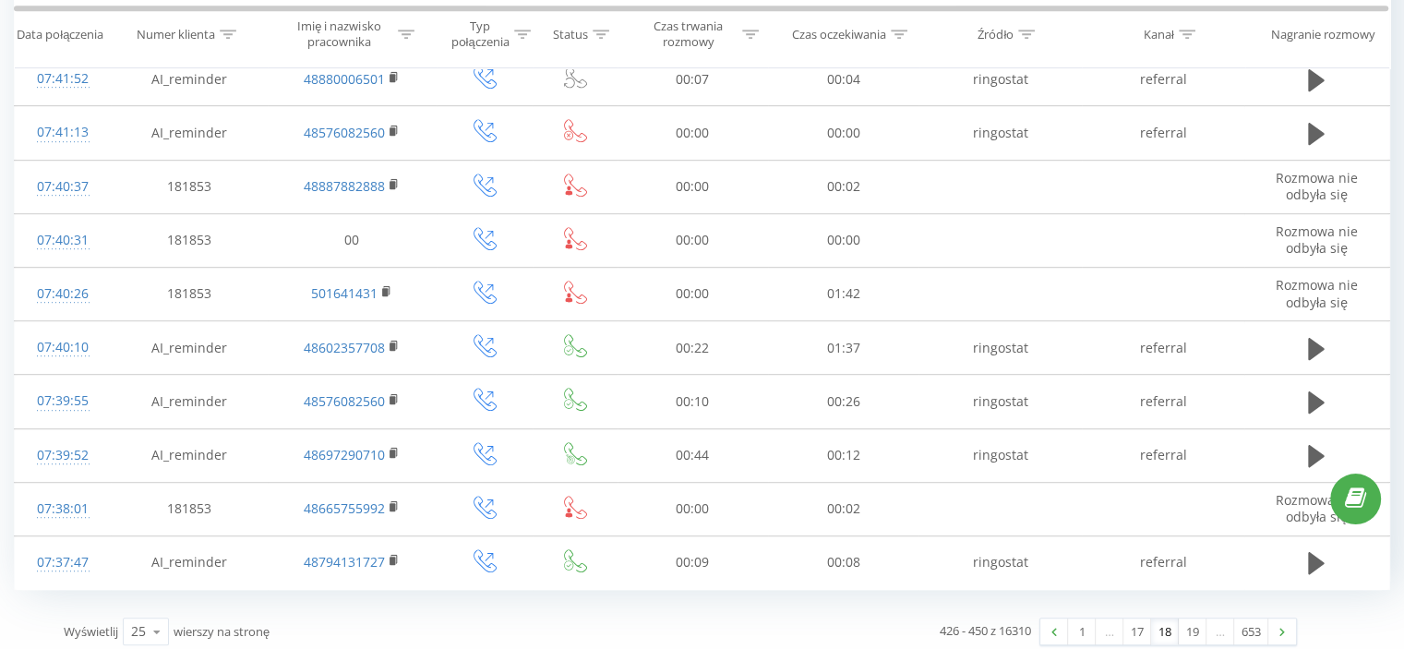
scroll to position [1034, 0]
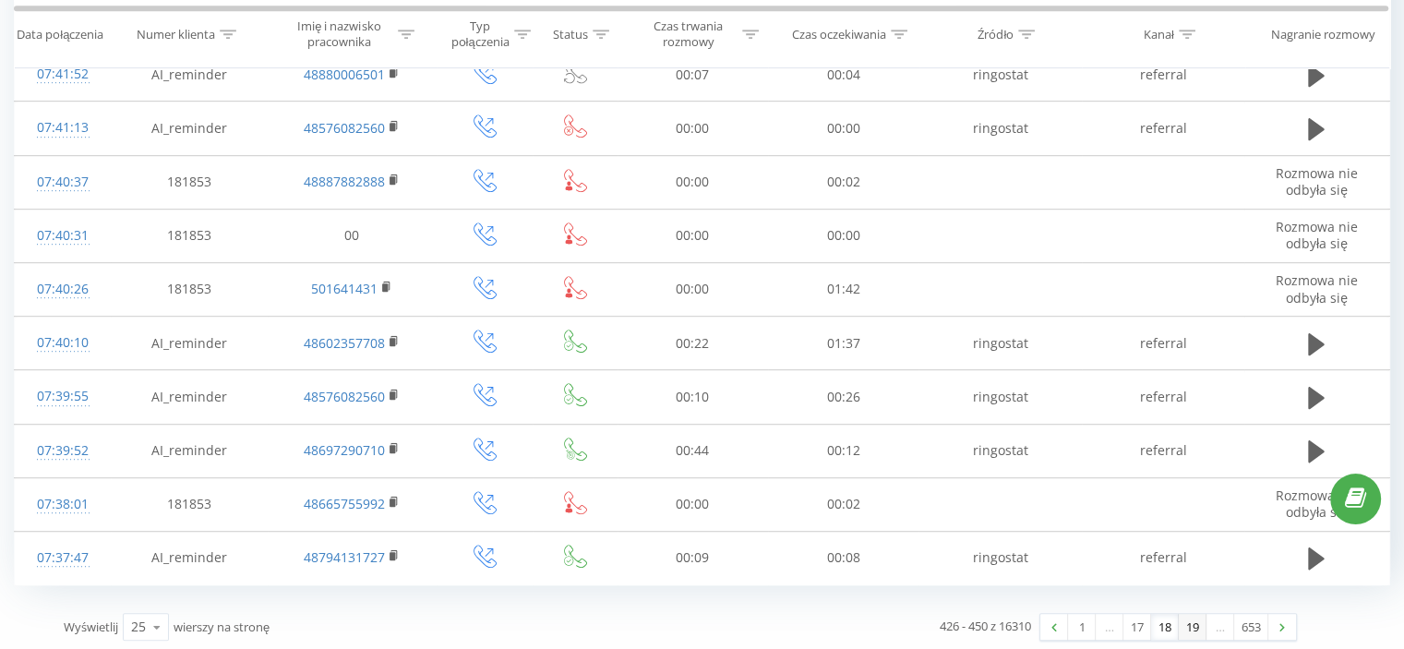
click at [1194, 627] on link "19" at bounding box center [1193, 627] width 28 height 26
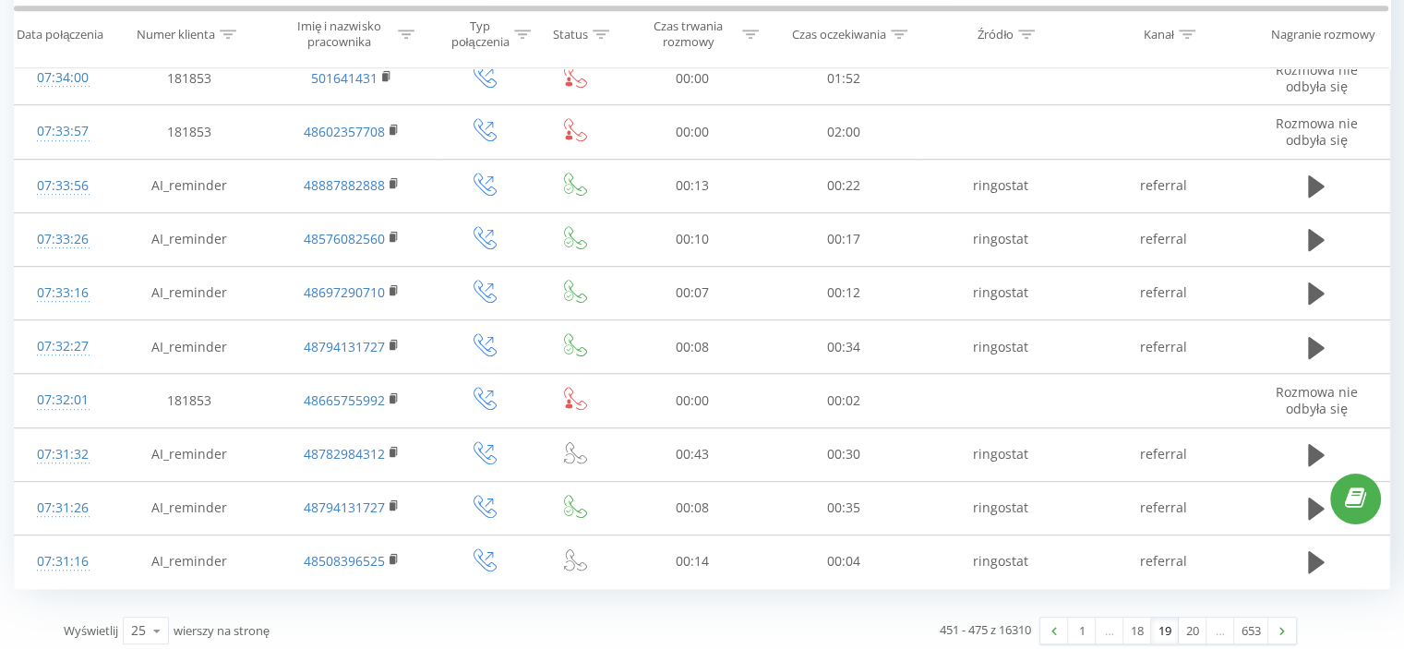
scroll to position [1034, 0]
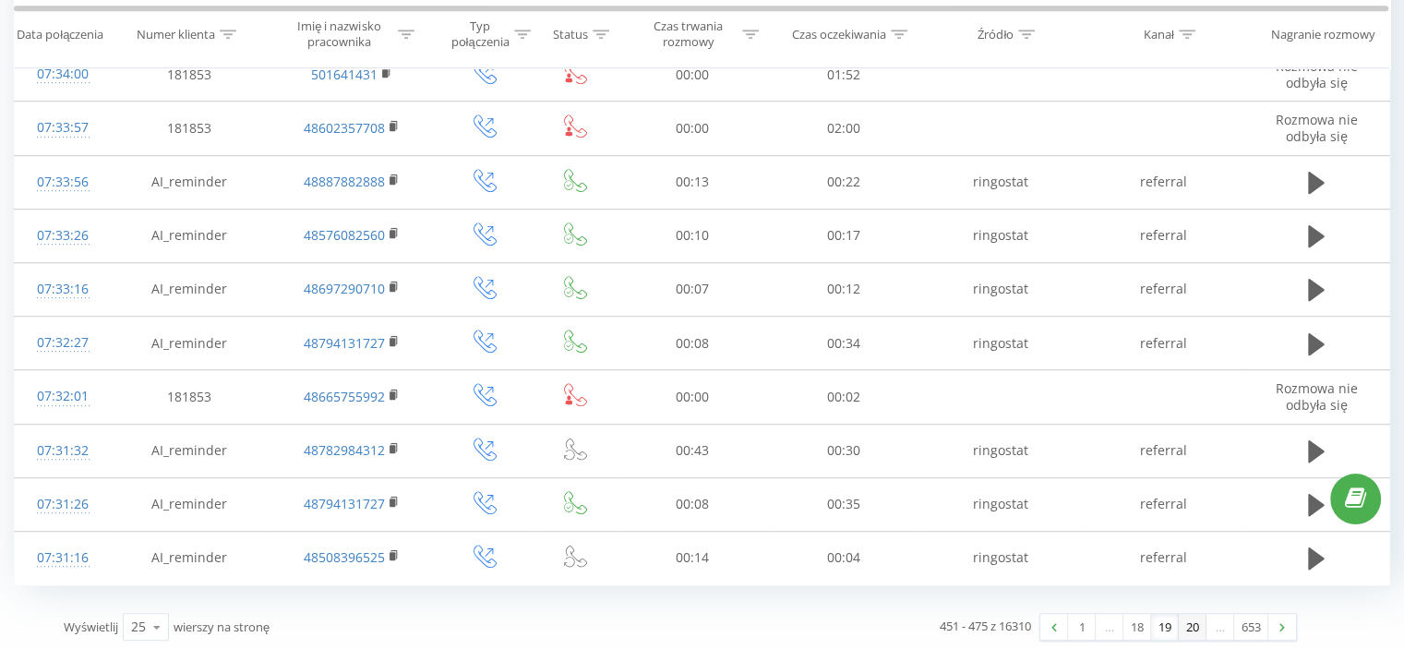
click at [1194, 627] on link "20" at bounding box center [1193, 627] width 28 height 26
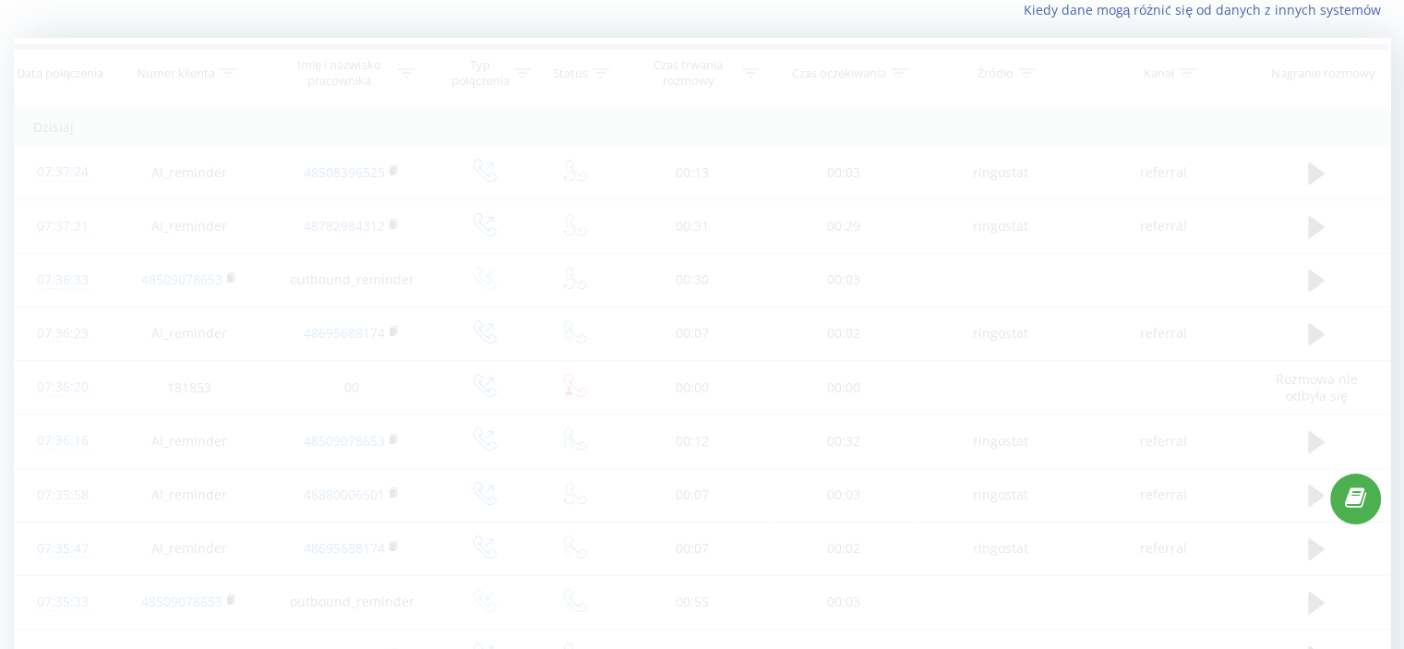
scroll to position [122, 0]
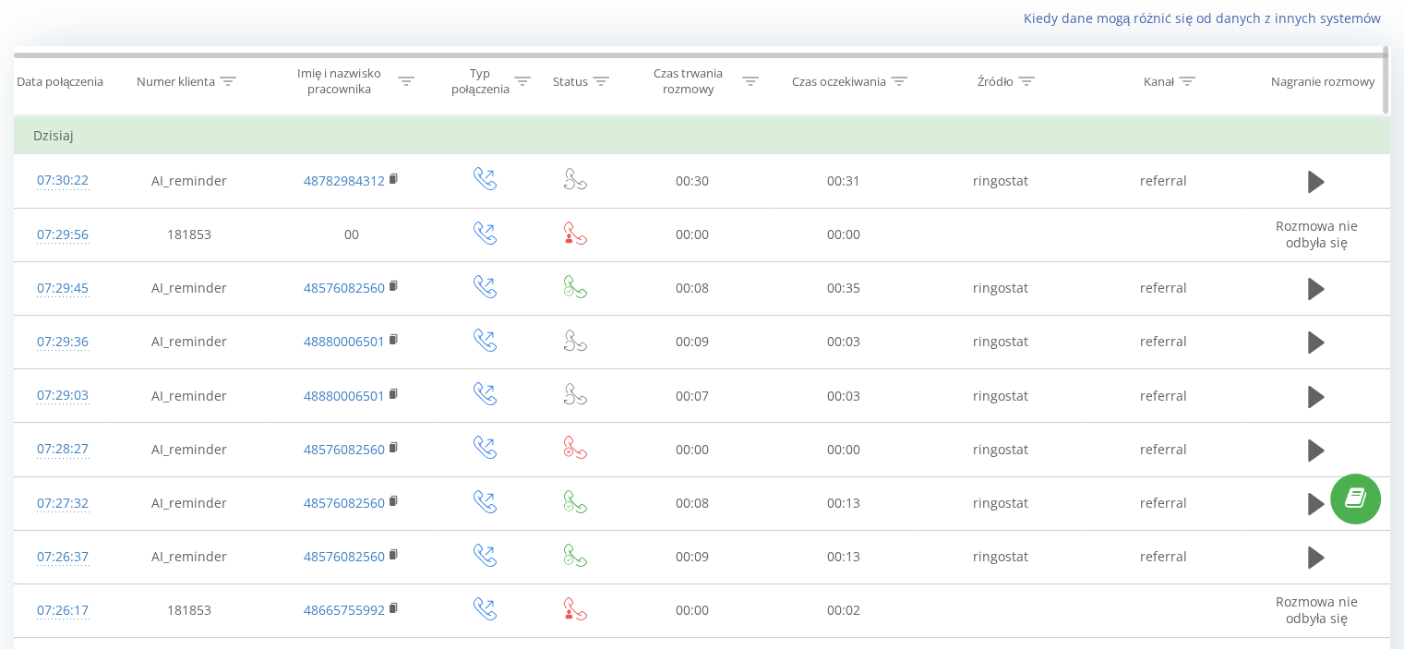
click at [403, 80] on icon at bounding box center [406, 81] width 17 height 9
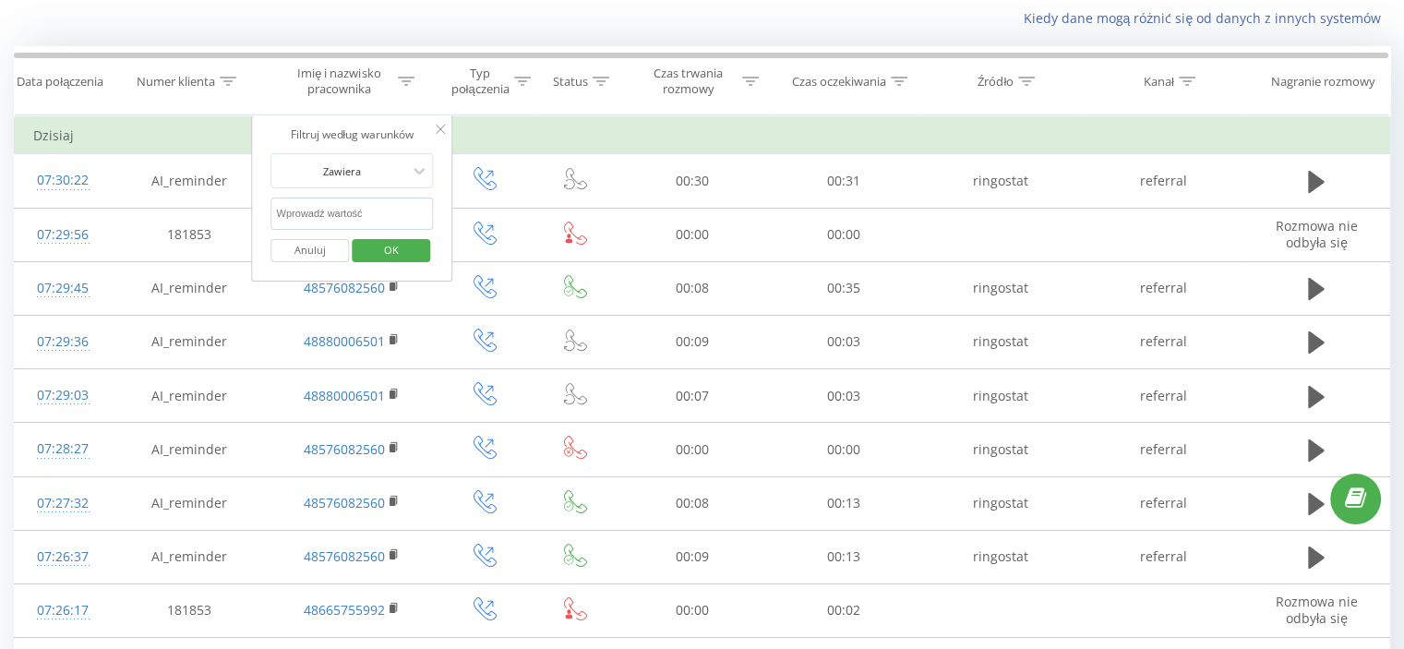
click at [372, 205] on input "text" at bounding box center [352, 214] width 163 height 32
paste input "48576082560"
type input "48576082560"
click at [379, 246] on span "OK" at bounding box center [392, 249] width 52 height 29
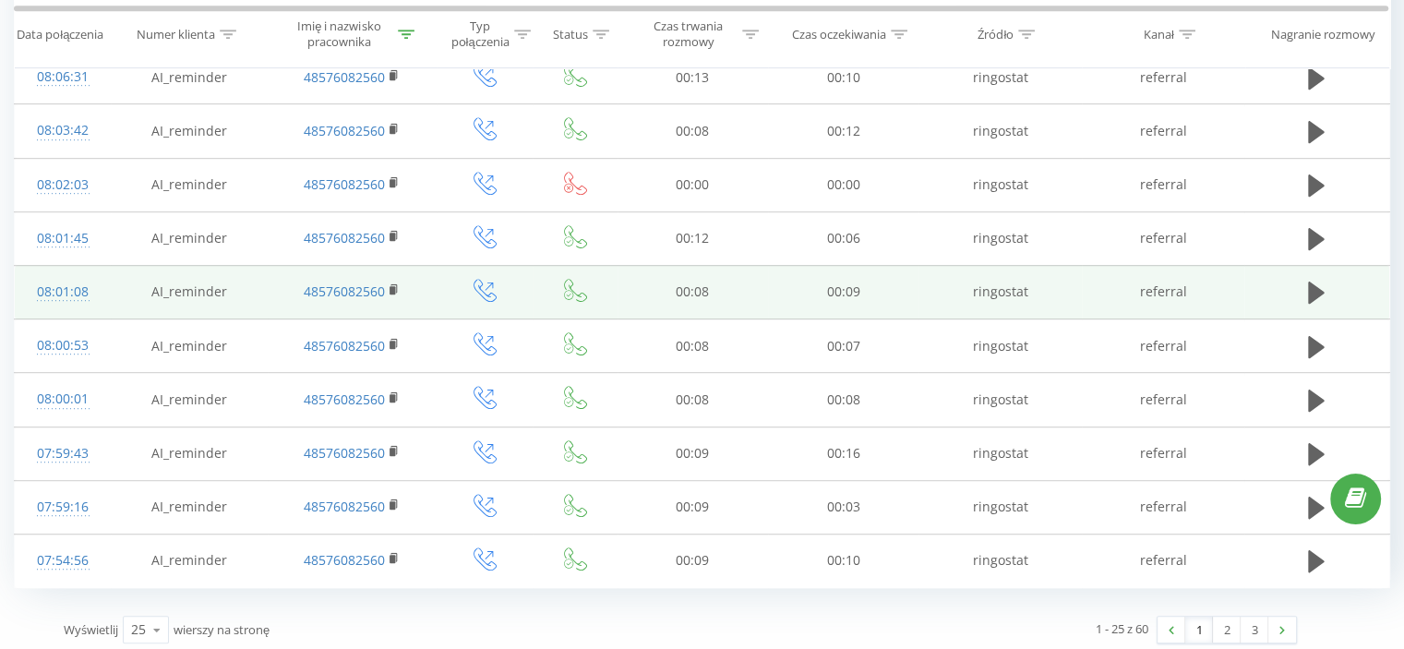
scroll to position [1034, 0]
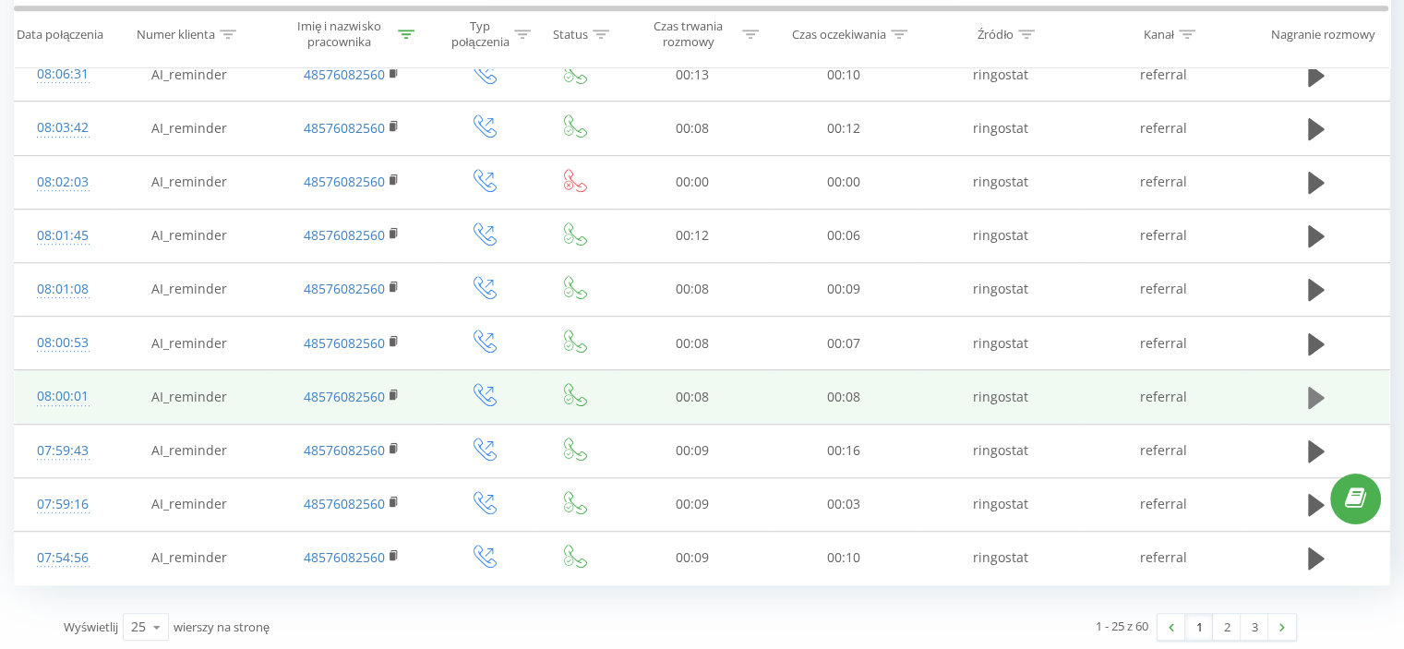
click at [1322, 388] on icon at bounding box center [1316, 398] width 17 height 26
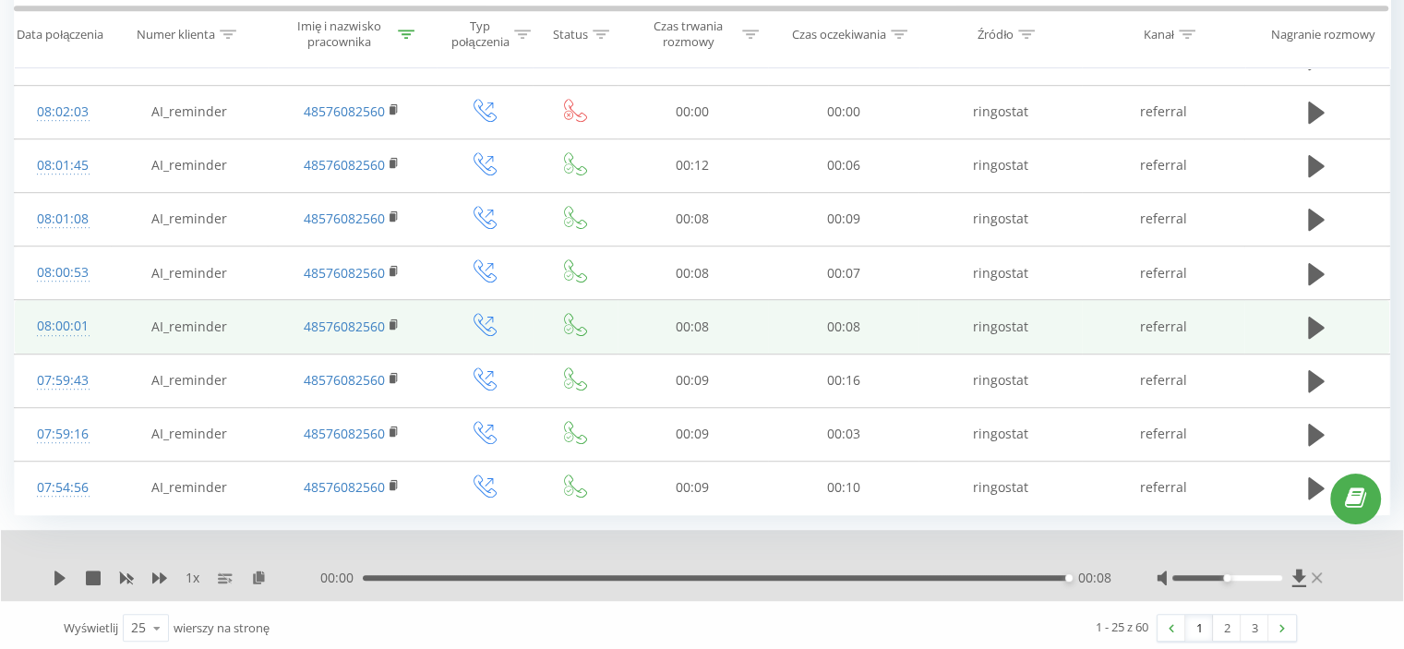
click at [1312, 572] on icon at bounding box center [1317, 578] width 10 height 15
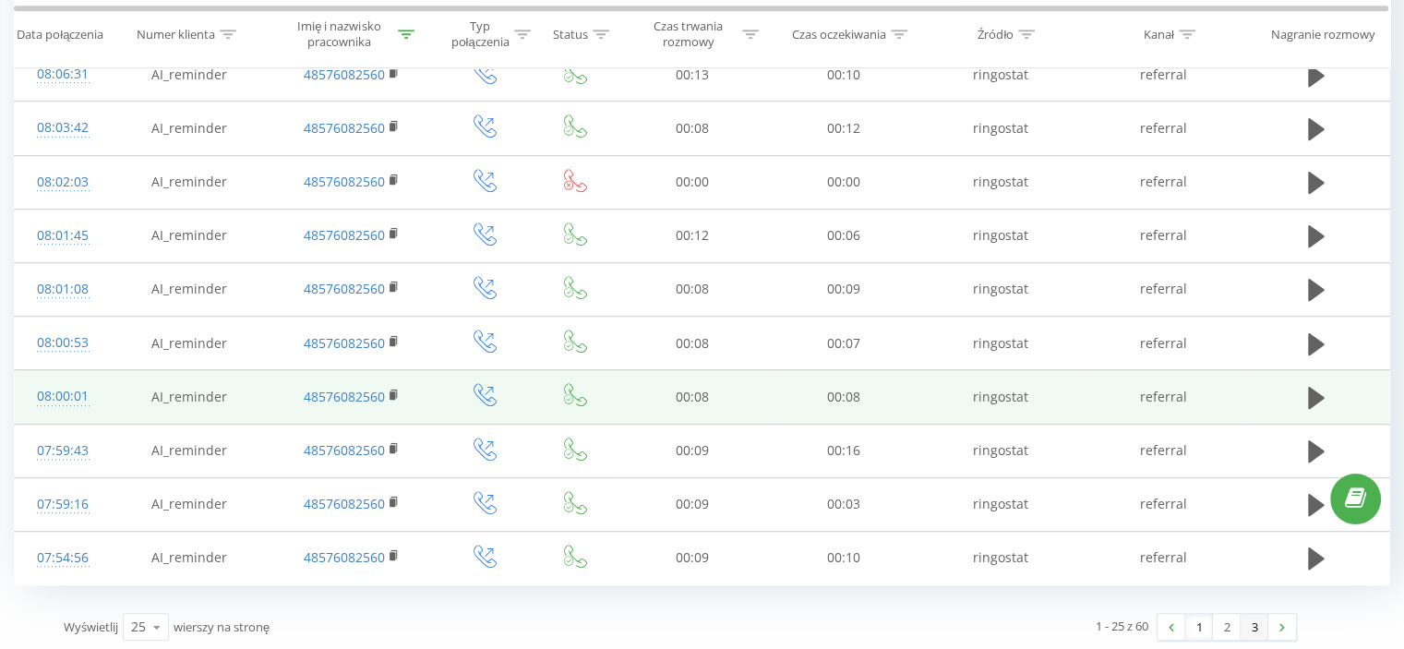
click at [1254, 626] on link "3" at bounding box center [1255, 627] width 28 height 26
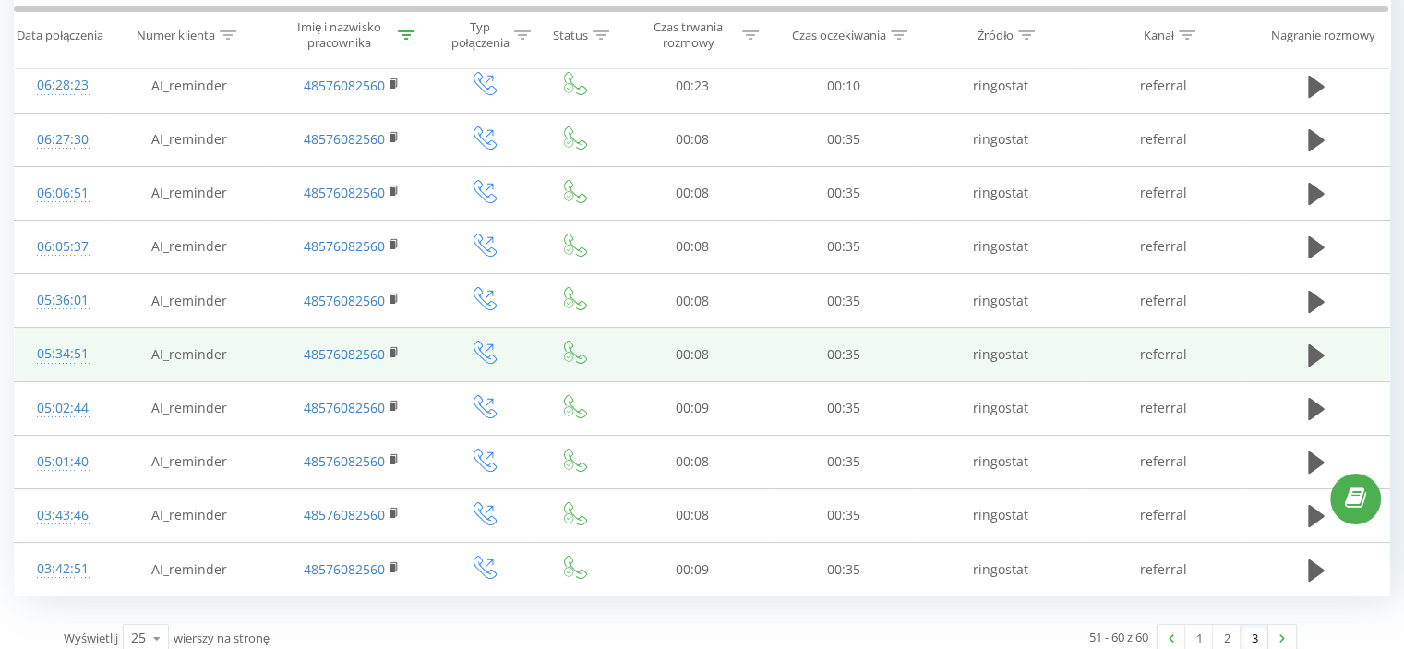
scroll to position [230, 0]
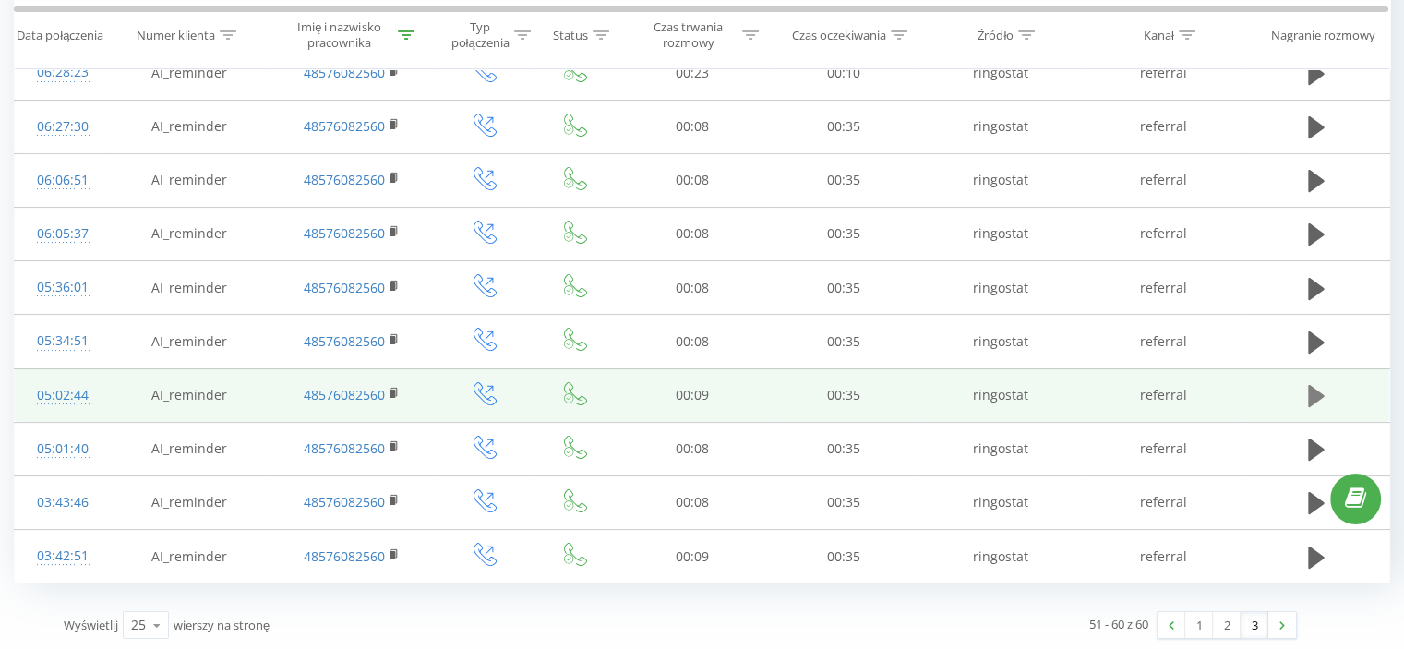
click at [1315, 391] on icon at bounding box center [1316, 396] width 17 height 22
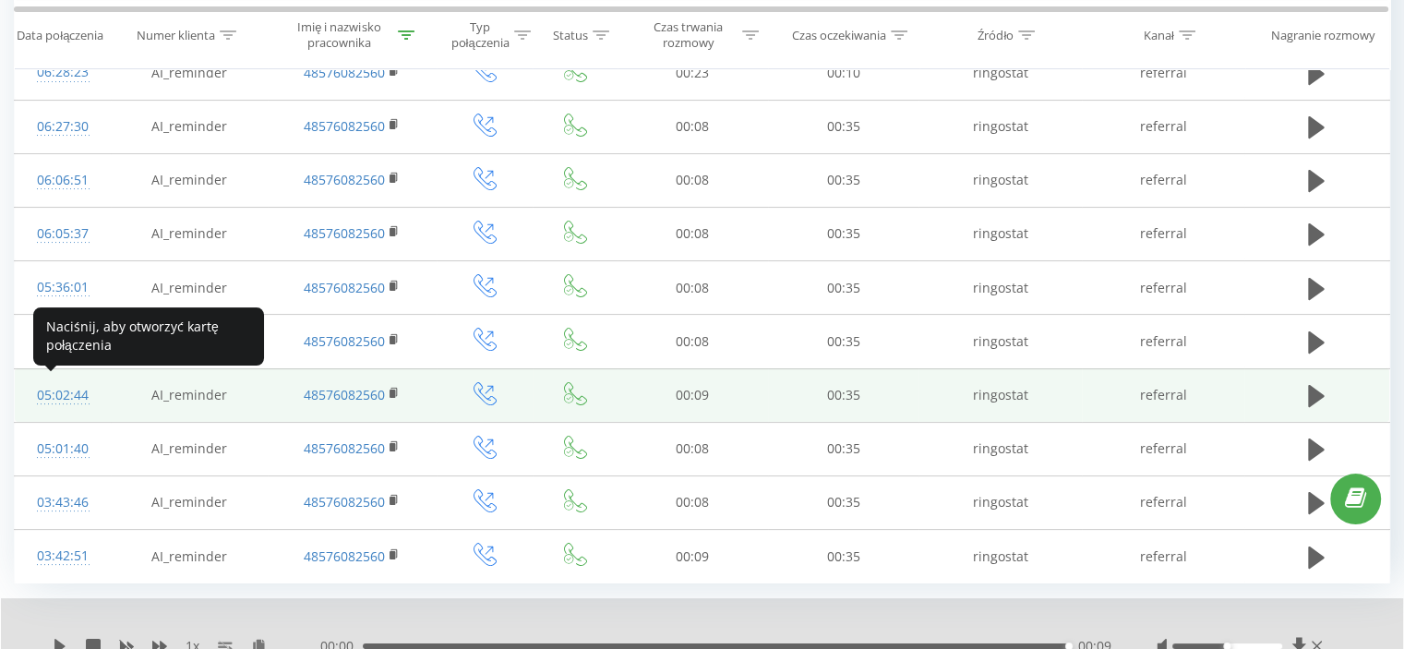
click at [67, 389] on div "05:02:44" at bounding box center [62, 396] width 59 height 36
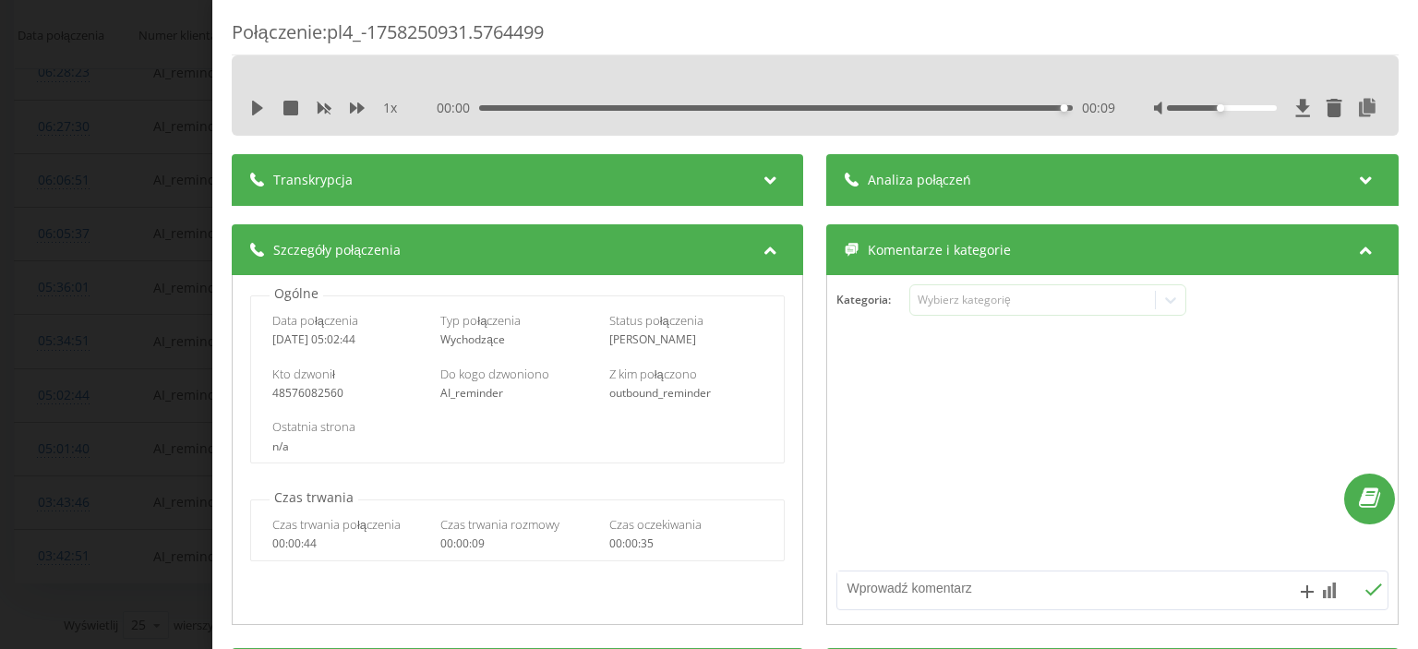
click at [137, 260] on div "Połączenie : pl4_-1758250931.5764499 1 x 00:00 00:09 00:09 Transkrypcja Aby móc…" at bounding box center [709, 324] width 1418 height 649
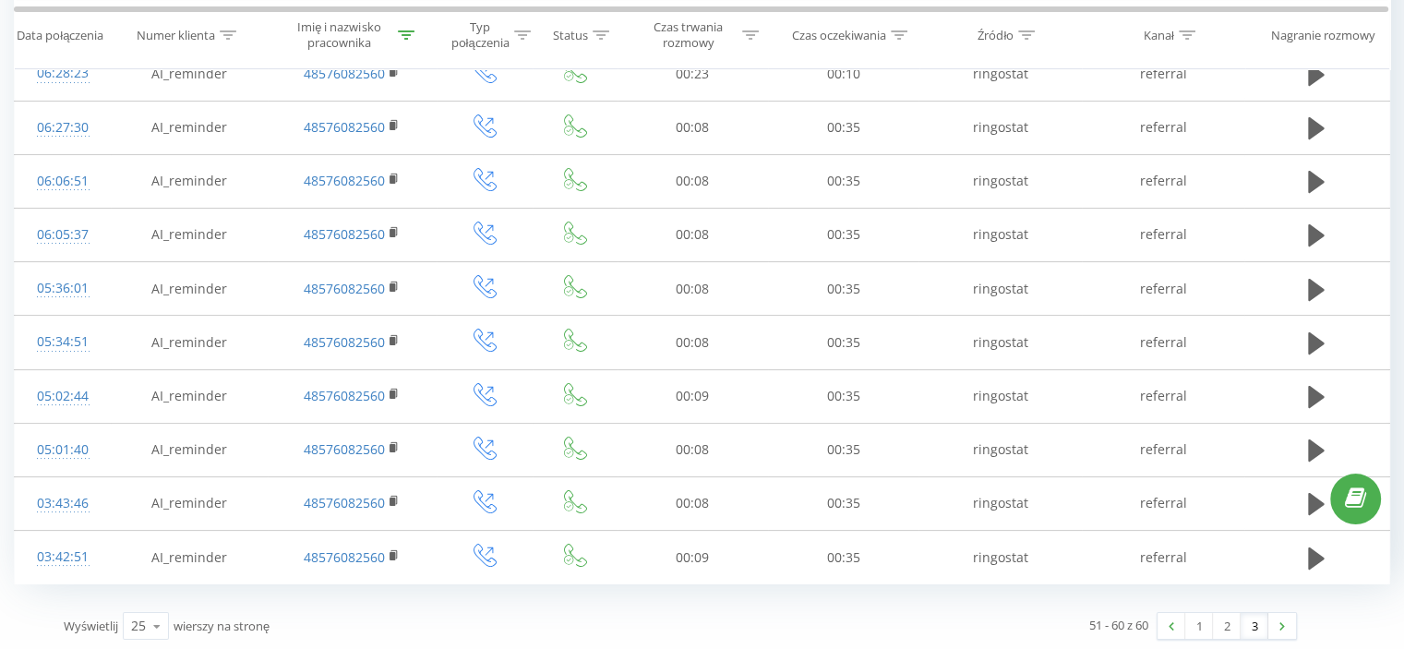
scroll to position [230, 0]
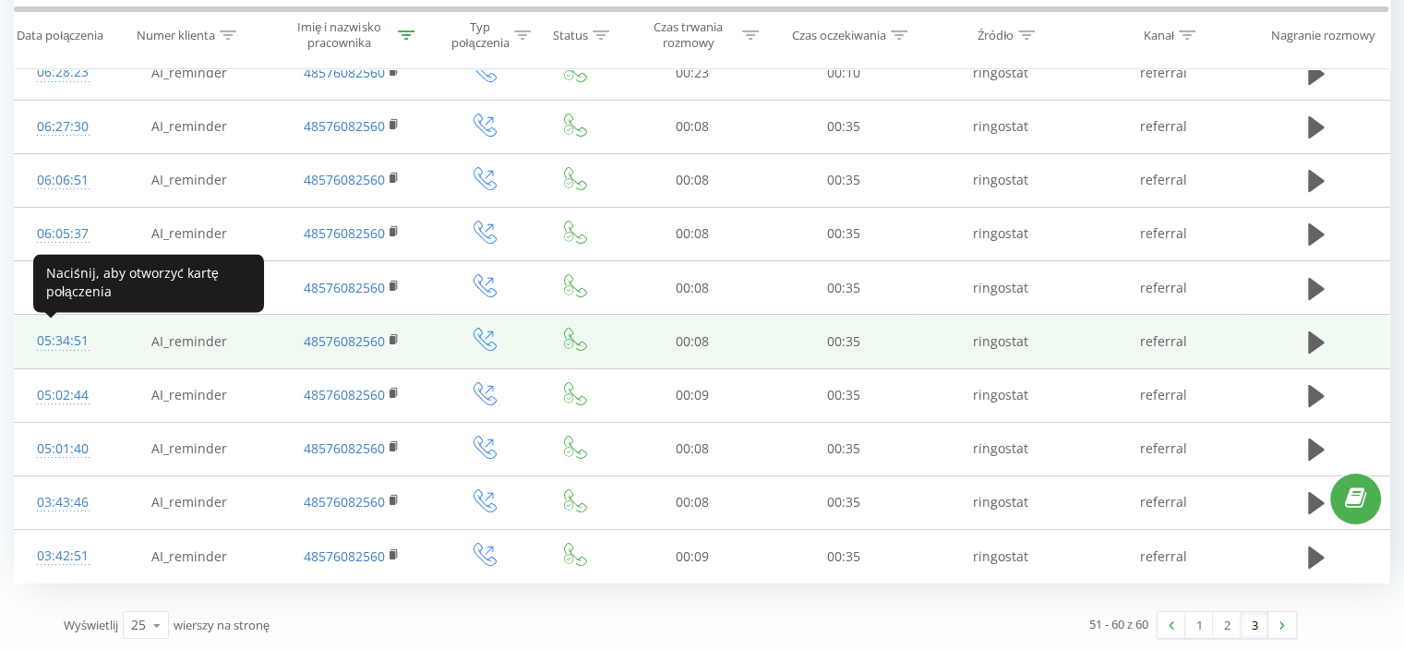
click at [62, 336] on div "05:34:51" at bounding box center [62, 341] width 59 height 36
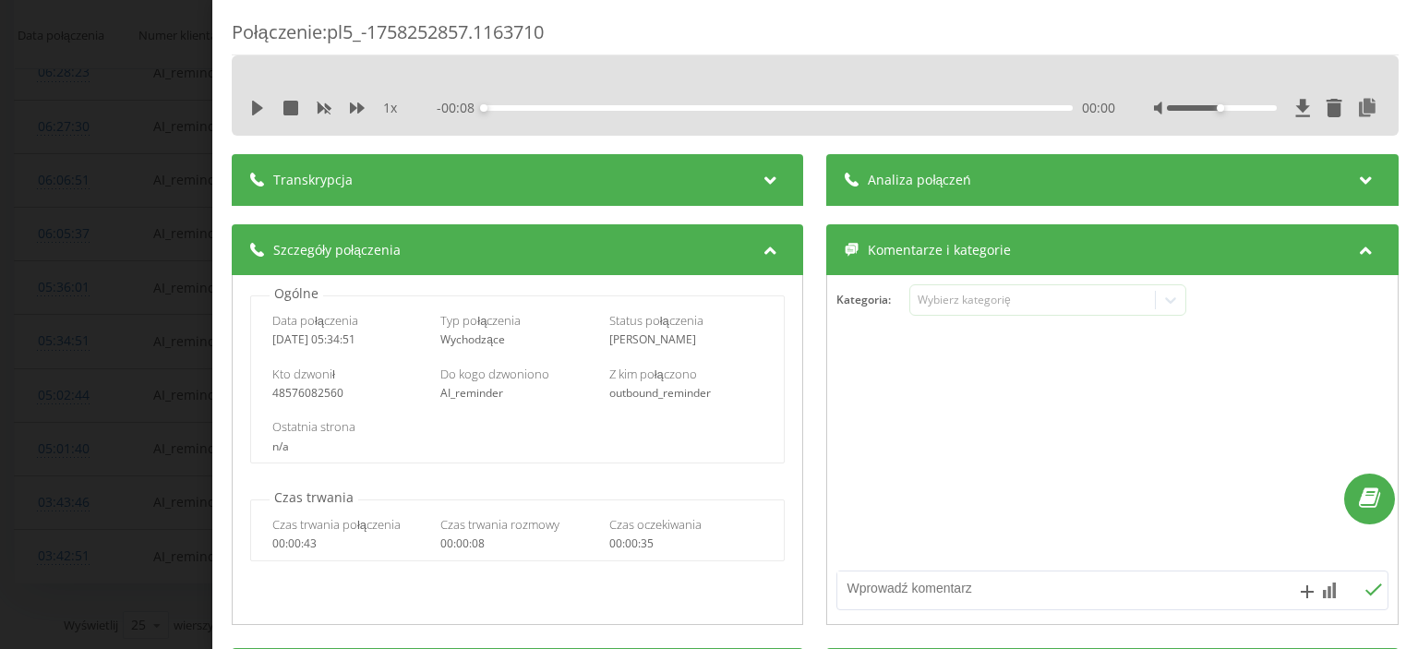
click at [63, 335] on div "Połączenie : pl5_-1758252857.1163710 1 x - 00:08 00:00 00:00 Transkrypcja Aby m…" at bounding box center [709, 324] width 1418 height 649
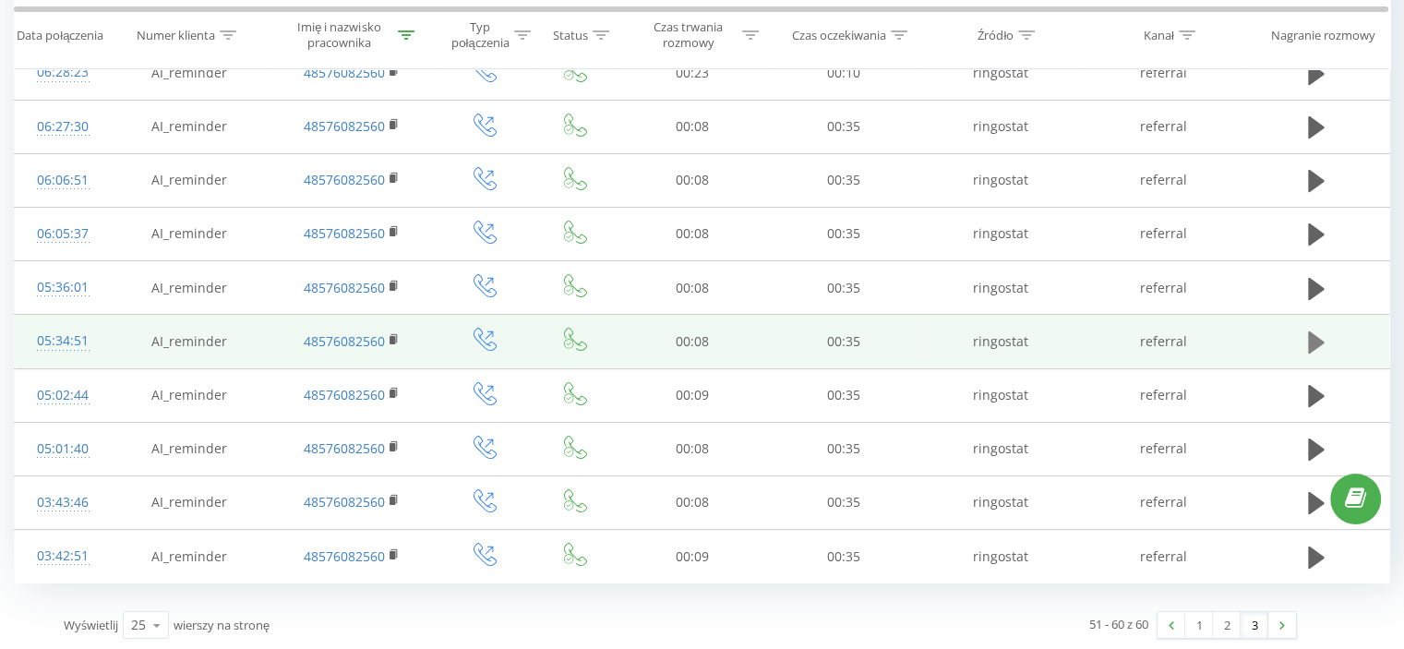
click at [1318, 338] on icon at bounding box center [1316, 342] width 17 height 22
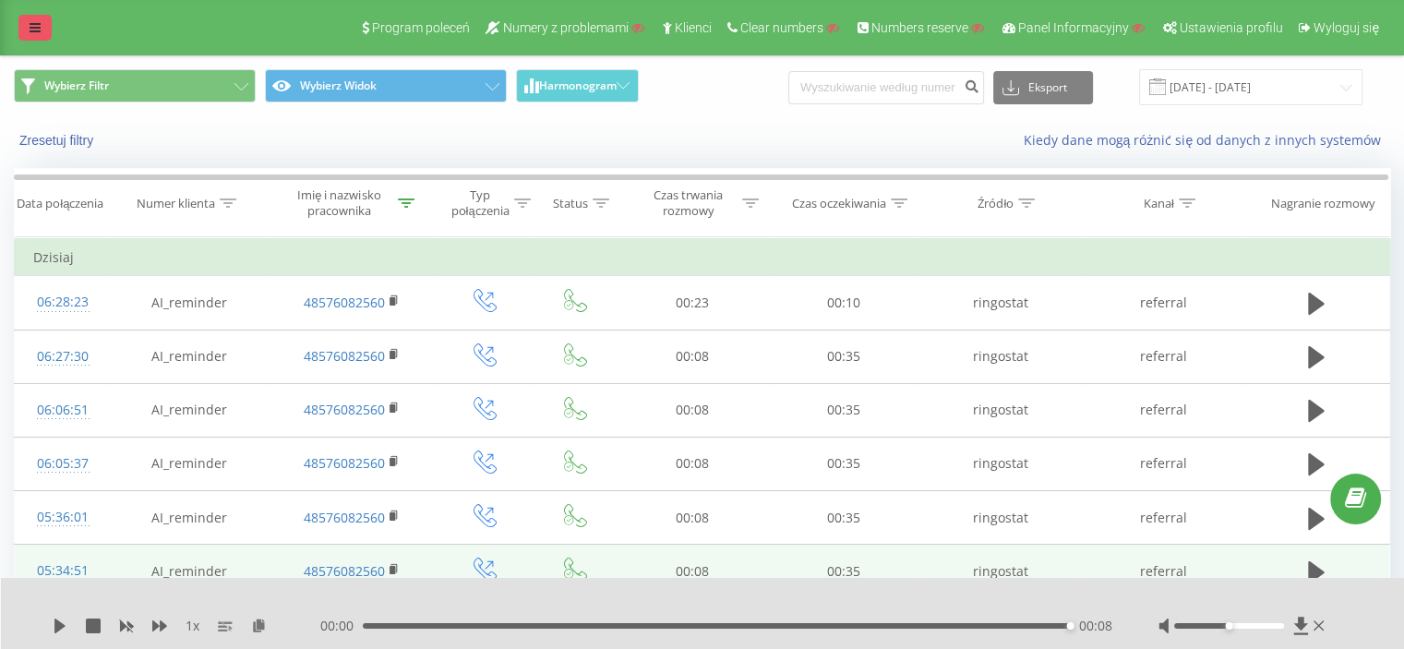
click at [40, 27] on icon at bounding box center [35, 27] width 11 height 13
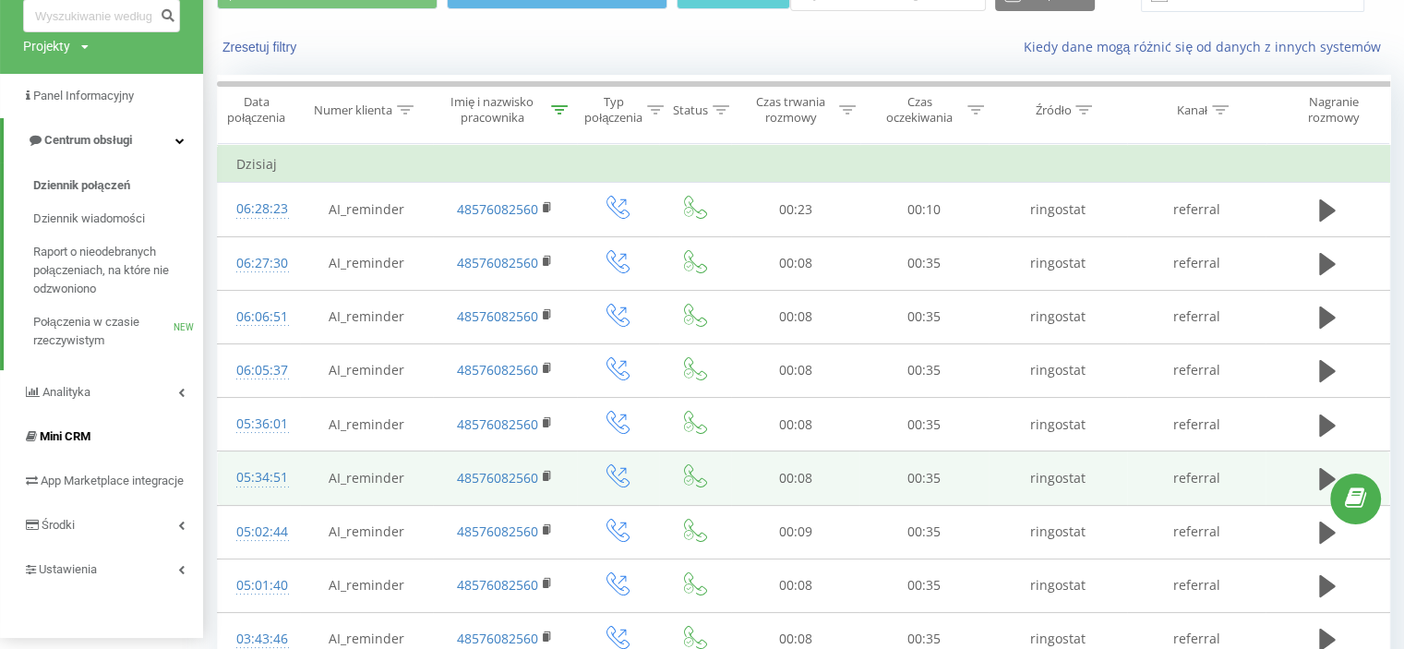
scroll to position [92, 0]
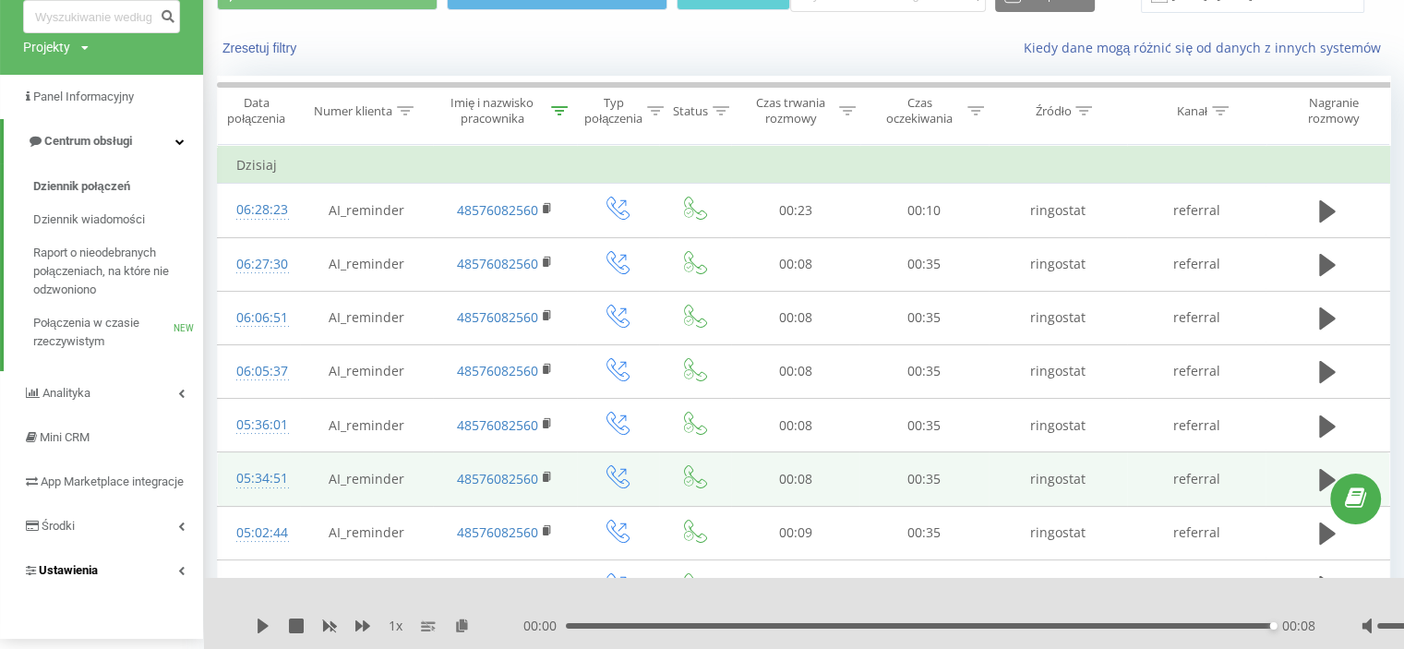
click at [90, 579] on span "Ustawienia" at bounding box center [60, 570] width 75 height 18
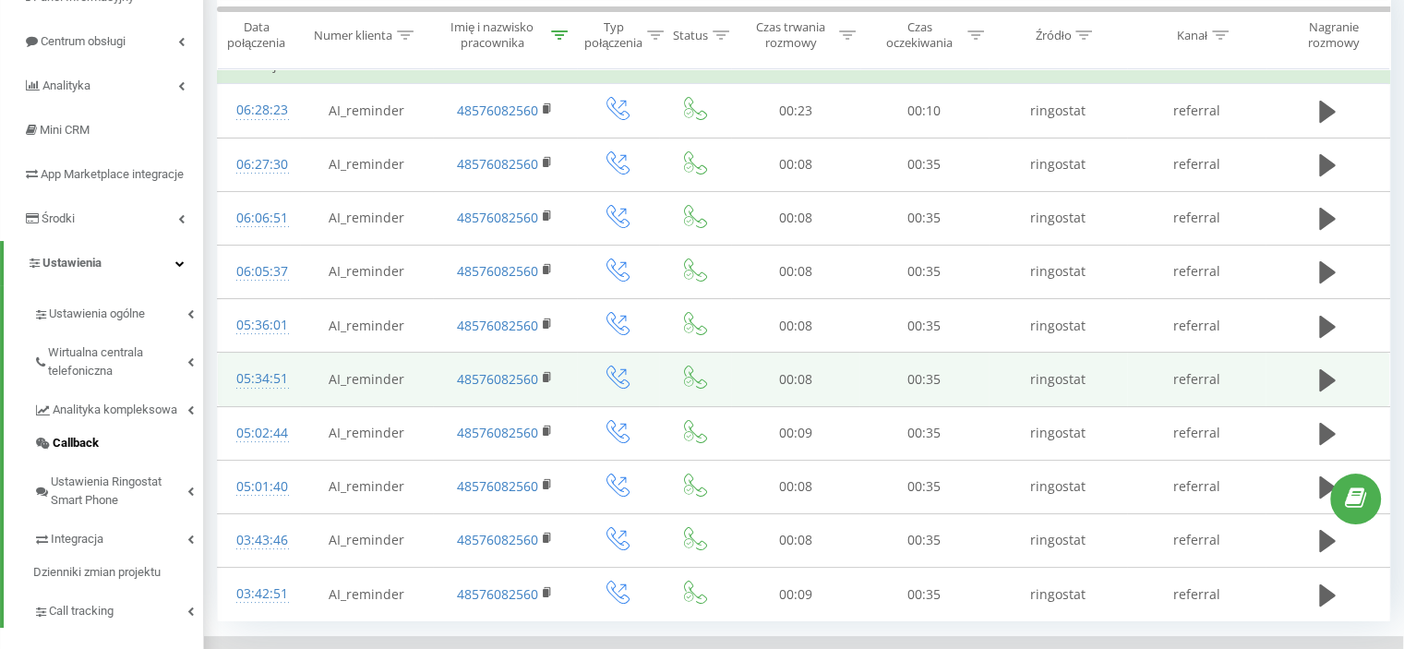
scroll to position [235, 0]
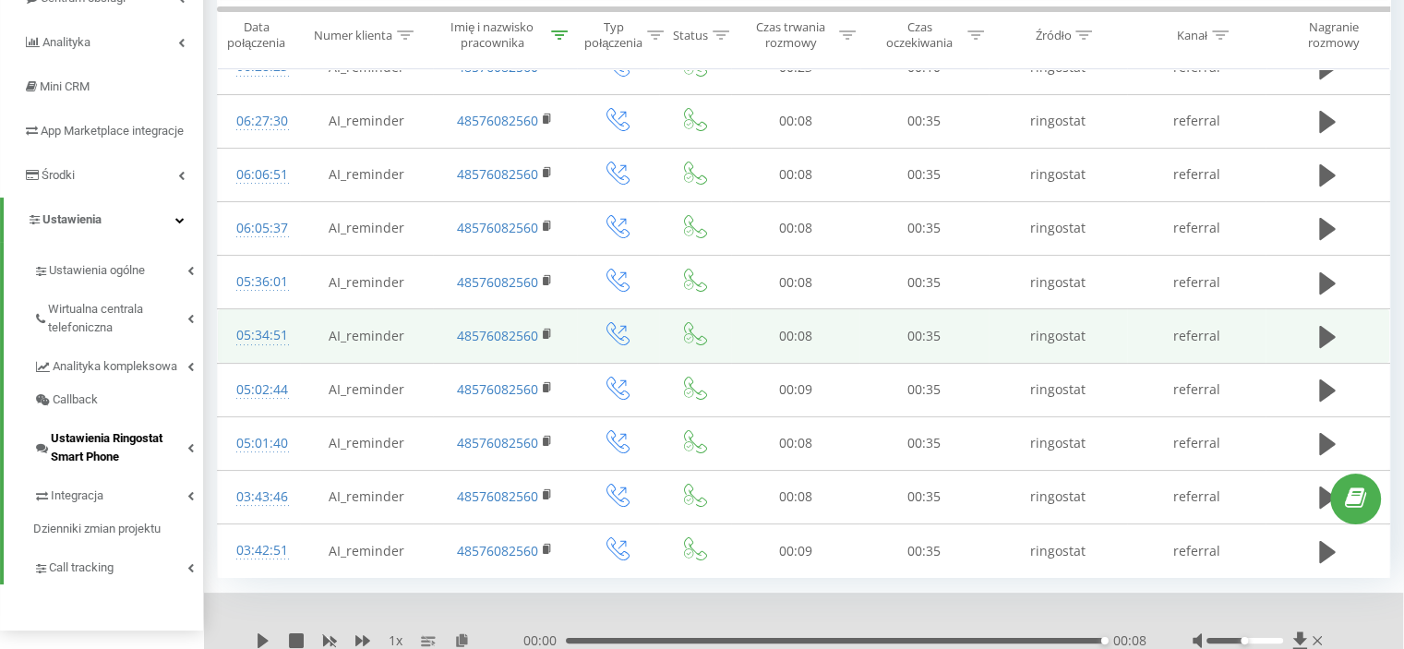
click at [182, 461] on span "Ustawienia Ringostat Smart Phone" at bounding box center [119, 447] width 137 height 37
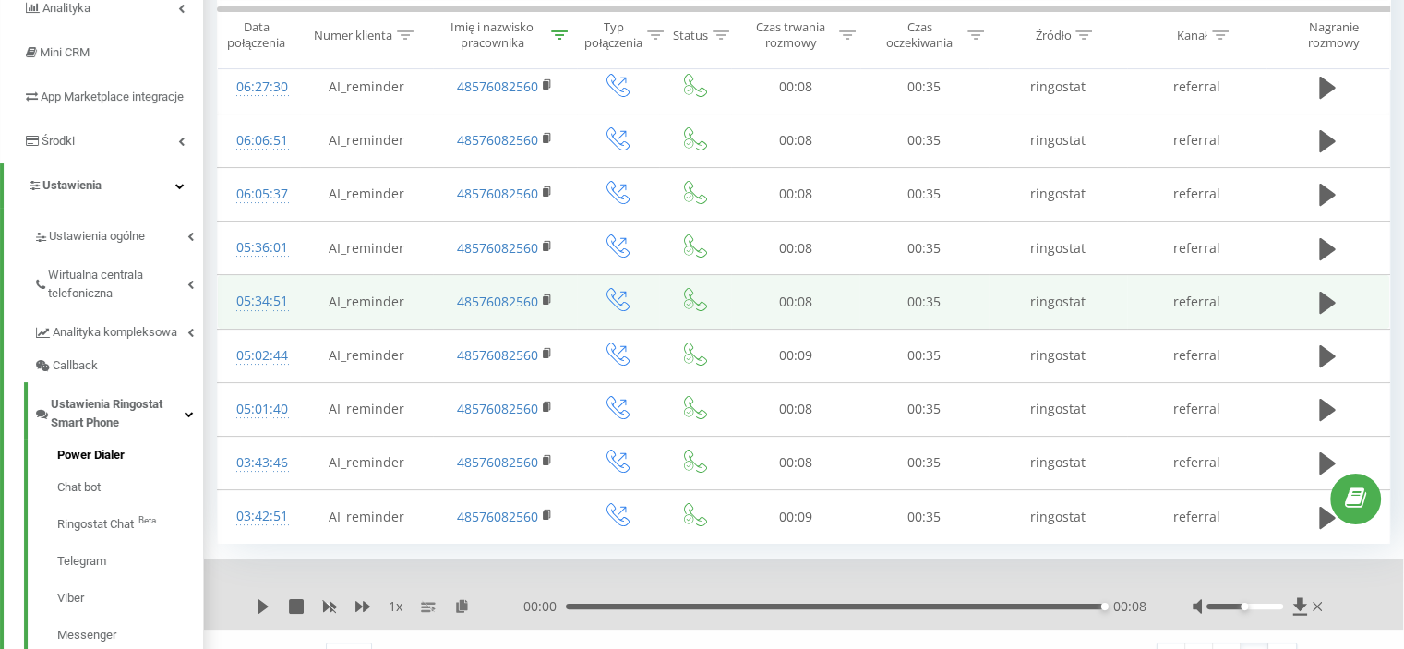
scroll to position [328, 0]
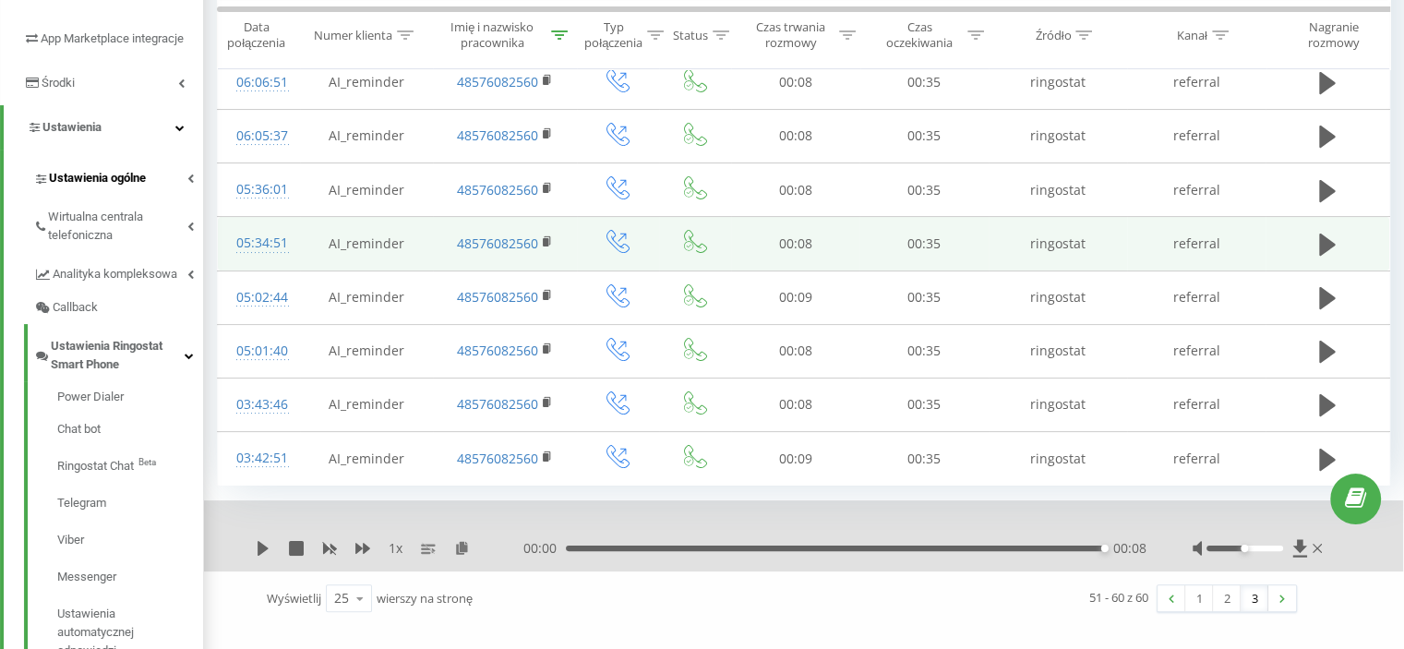
click at [138, 187] on span "Ustawienia ogólne" at bounding box center [97, 178] width 97 height 18
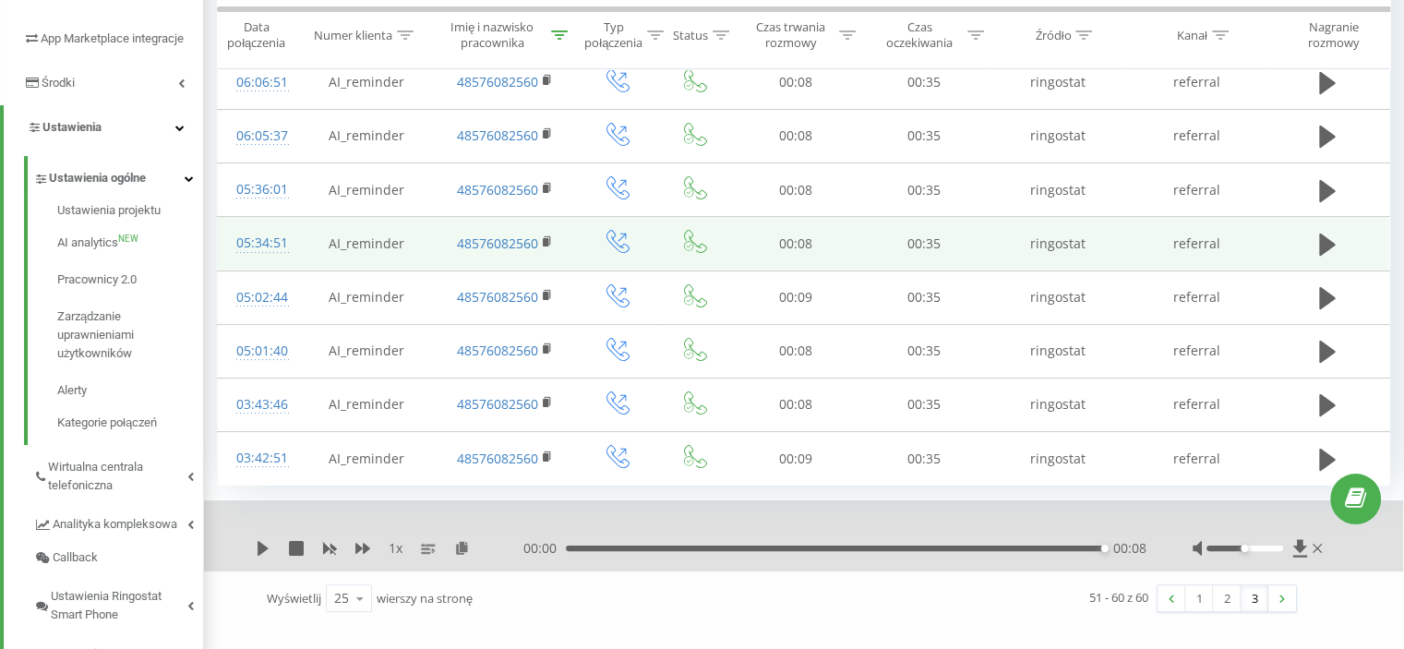
drag, startPoint x: 81, startPoint y: 258, endPoint x: 624, endPoint y: 625, distance: 655.6
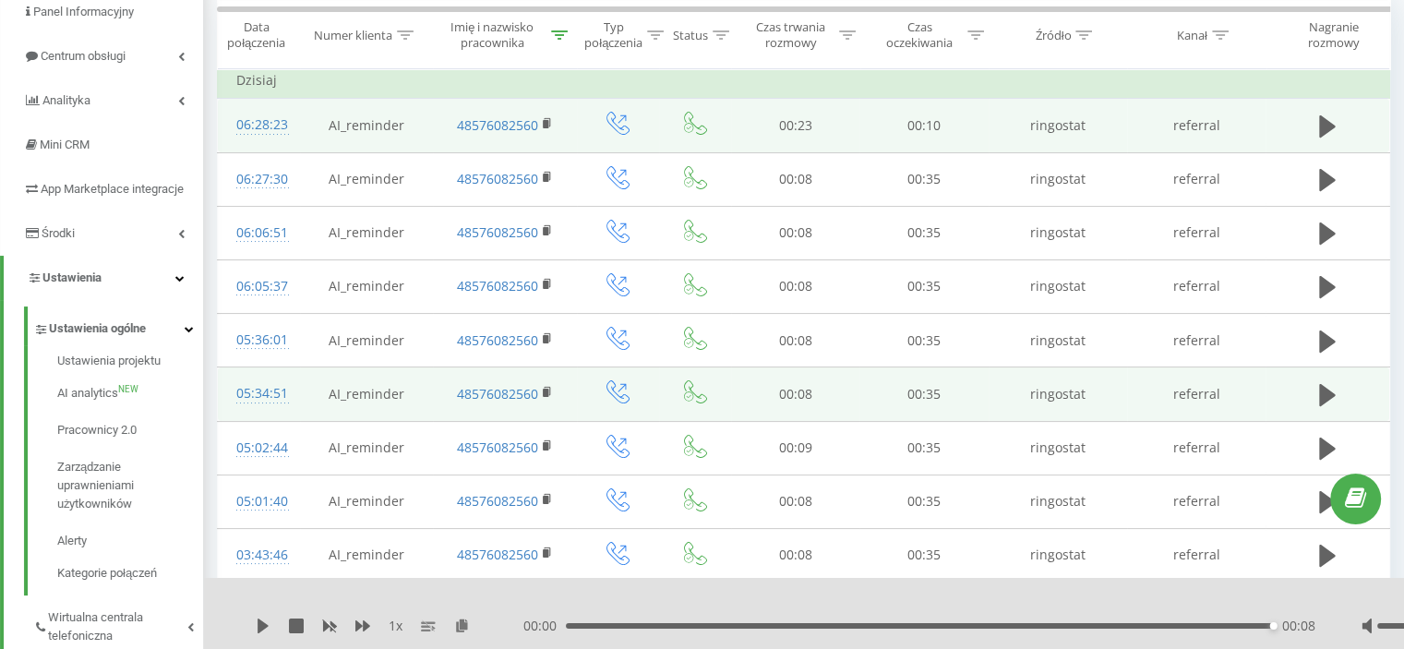
scroll to position [235, 0]
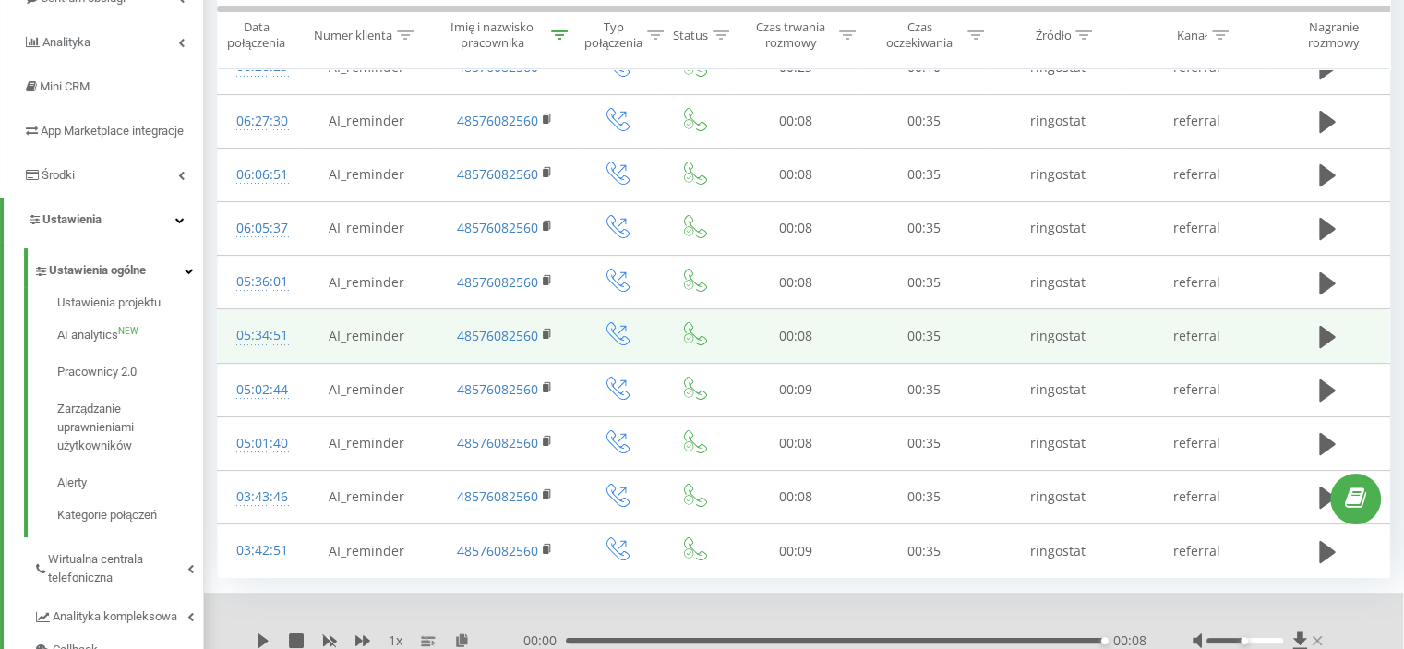
click at [1317, 637] on icon at bounding box center [1317, 640] width 9 height 9
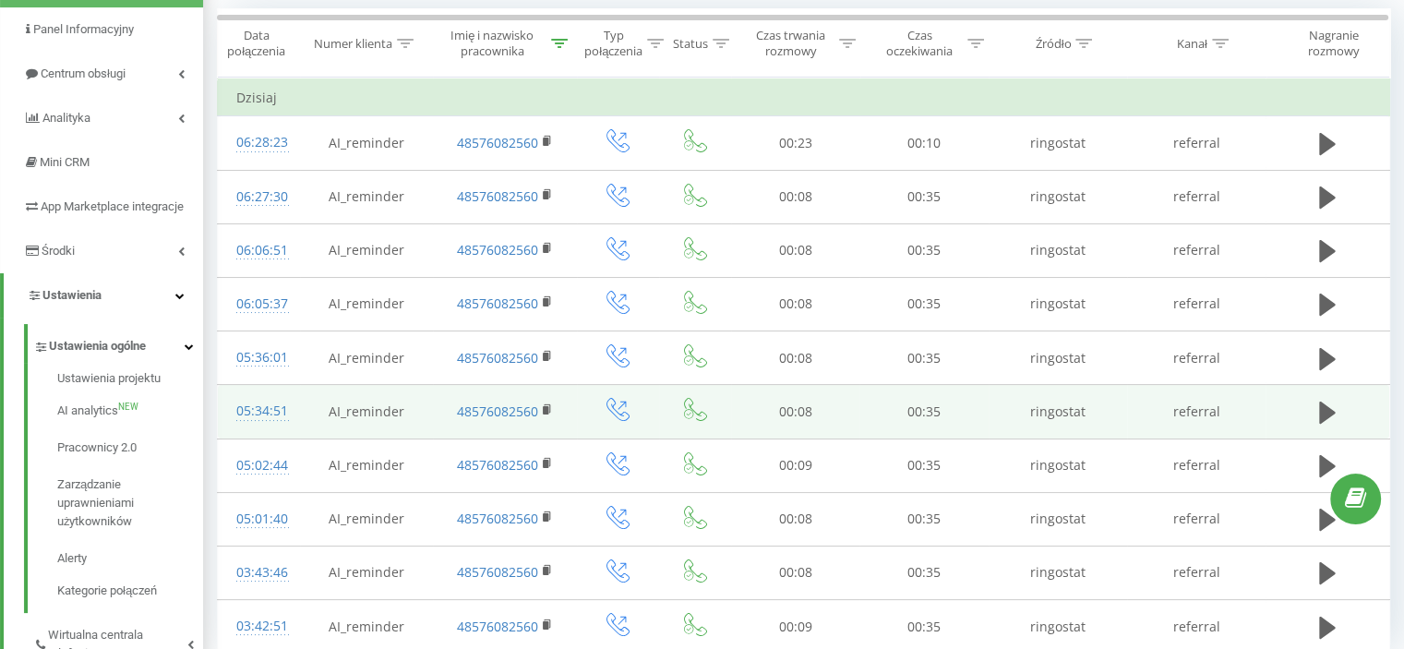
scroll to position [92, 0]
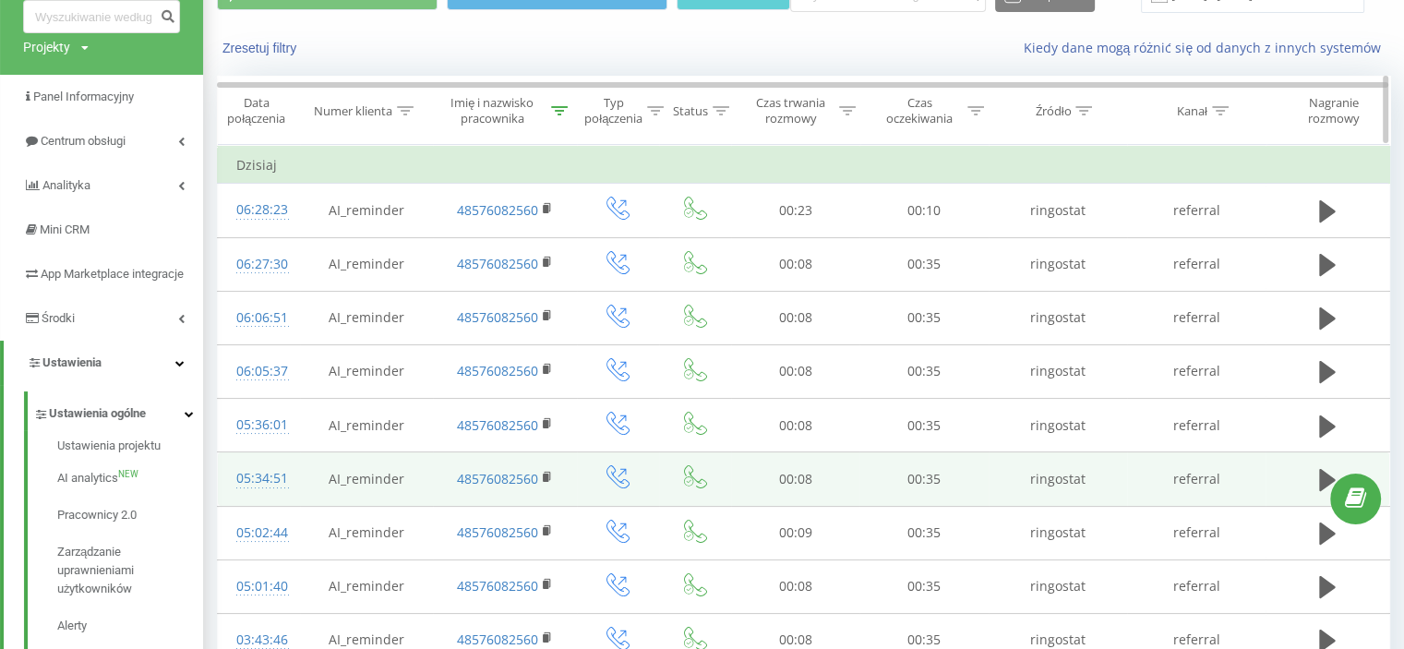
click at [554, 111] on icon at bounding box center [559, 110] width 17 height 9
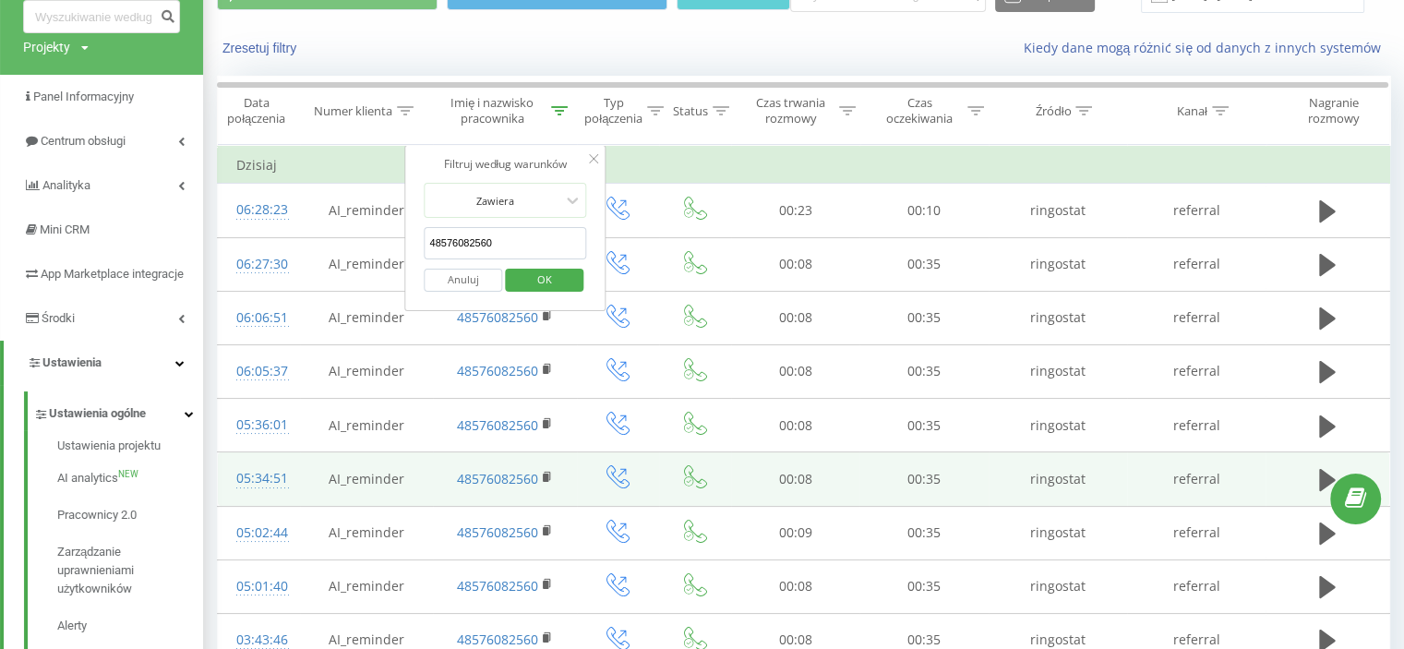
click at [462, 283] on button "Anuluj" at bounding box center [464, 280] width 78 height 23
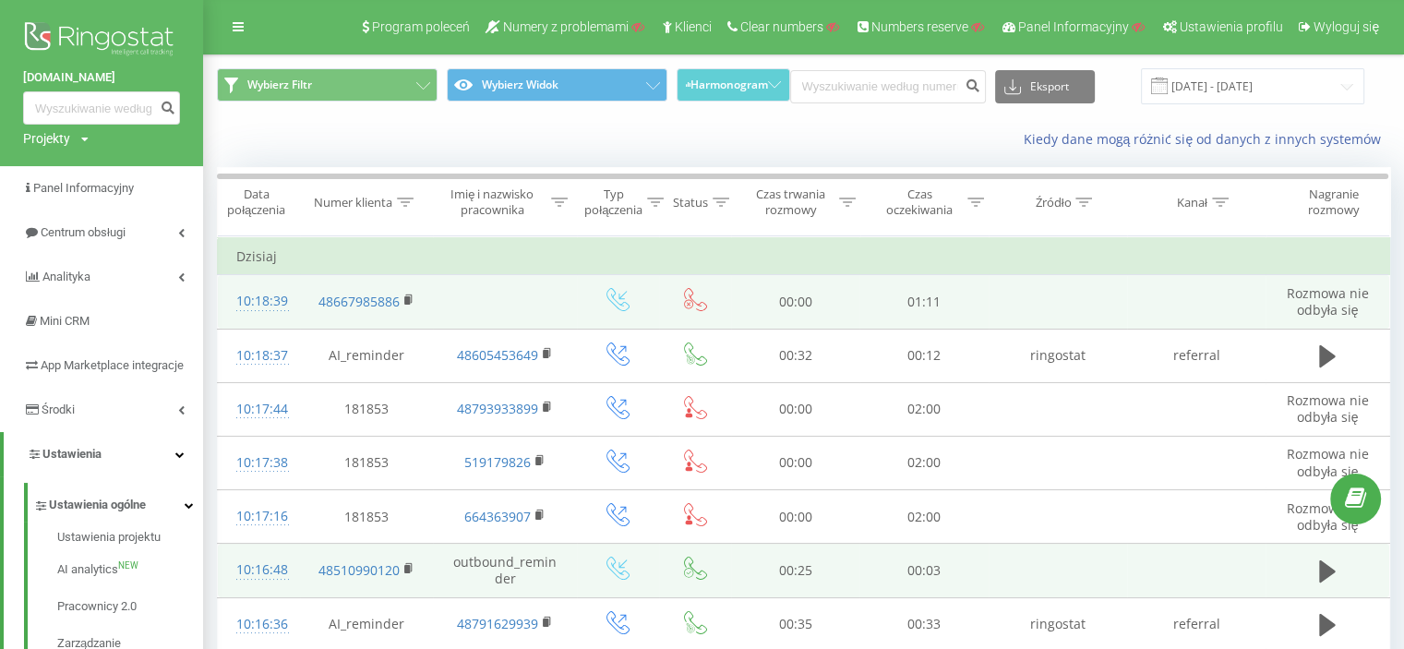
scroll to position [0, 0]
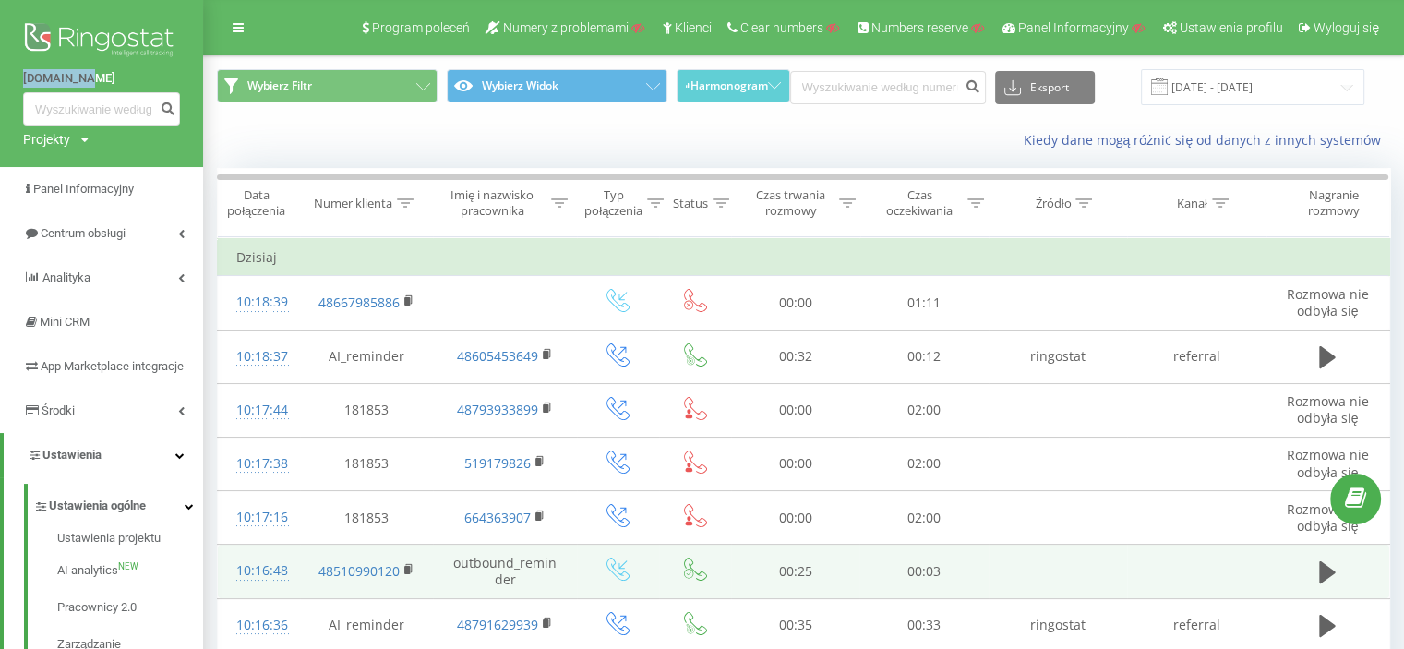
drag, startPoint x: 15, startPoint y: 74, endPoint x: 96, endPoint y: 78, distance: 81.4
click at [96, 78] on div "aurero.com Projekty Wyszukiwanie" at bounding box center [101, 83] width 203 height 167
copy link "[DOMAIN_NAME]"
click at [561, 204] on icon at bounding box center [559, 203] width 17 height 9
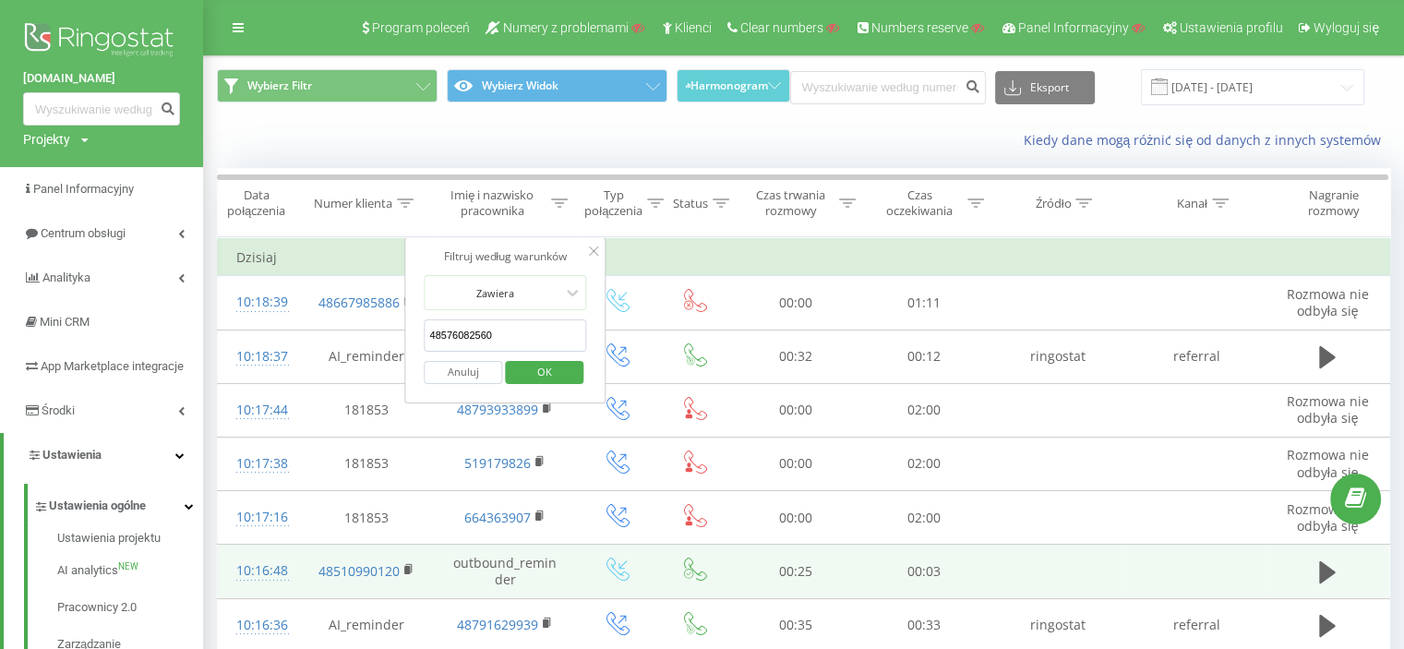
click at [535, 335] on input "48576082560" at bounding box center [506, 335] width 163 height 32
paste input "48576082560"
type input "48576082560"
click at [550, 376] on span "OK" at bounding box center [545, 371] width 52 height 29
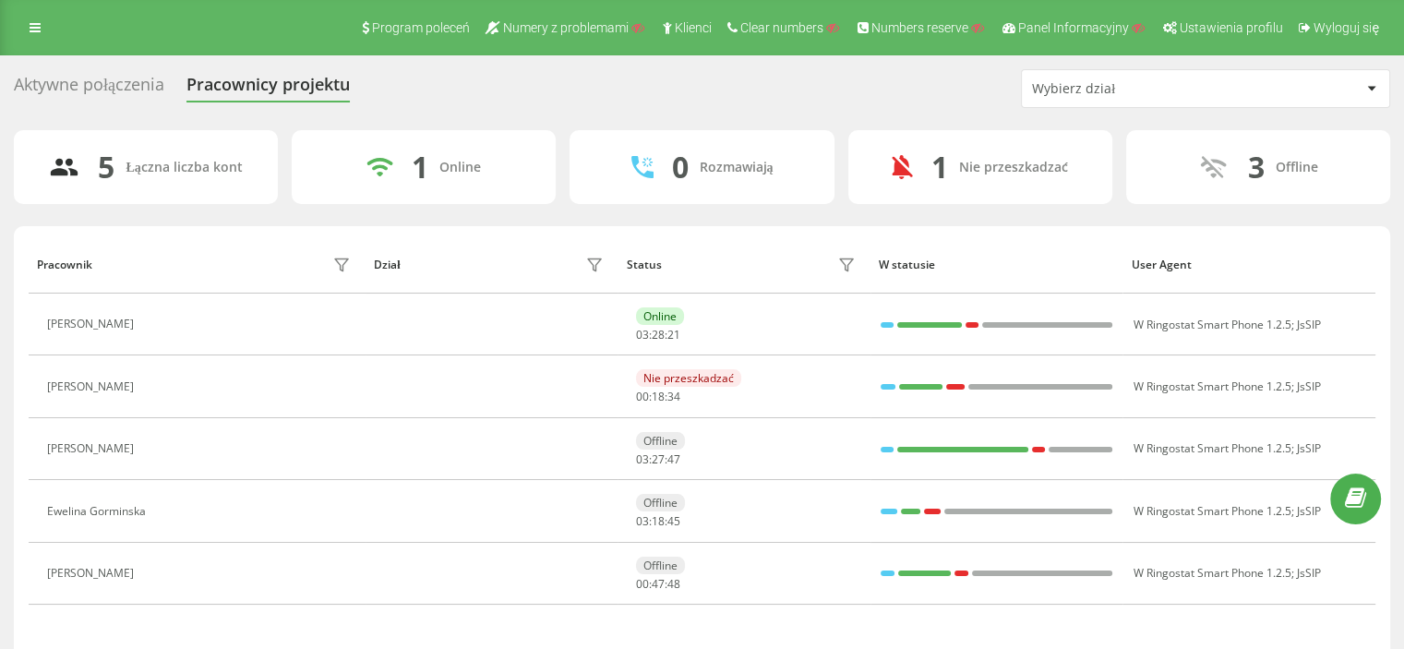
click at [103, 80] on div "Aktywne połączenia" at bounding box center [89, 89] width 150 height 29
click at [44, 21] on link at bounding box center [34, 28] width 33 height 26
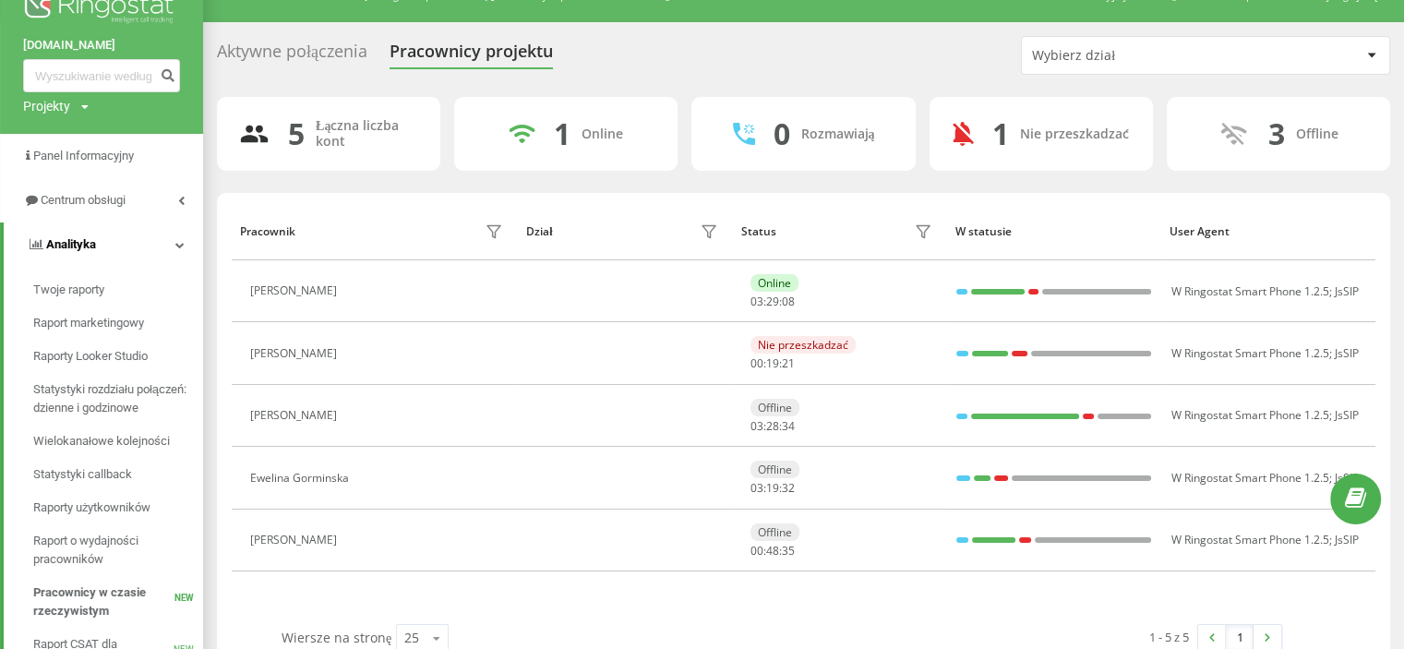
scroll to position [92, 0]
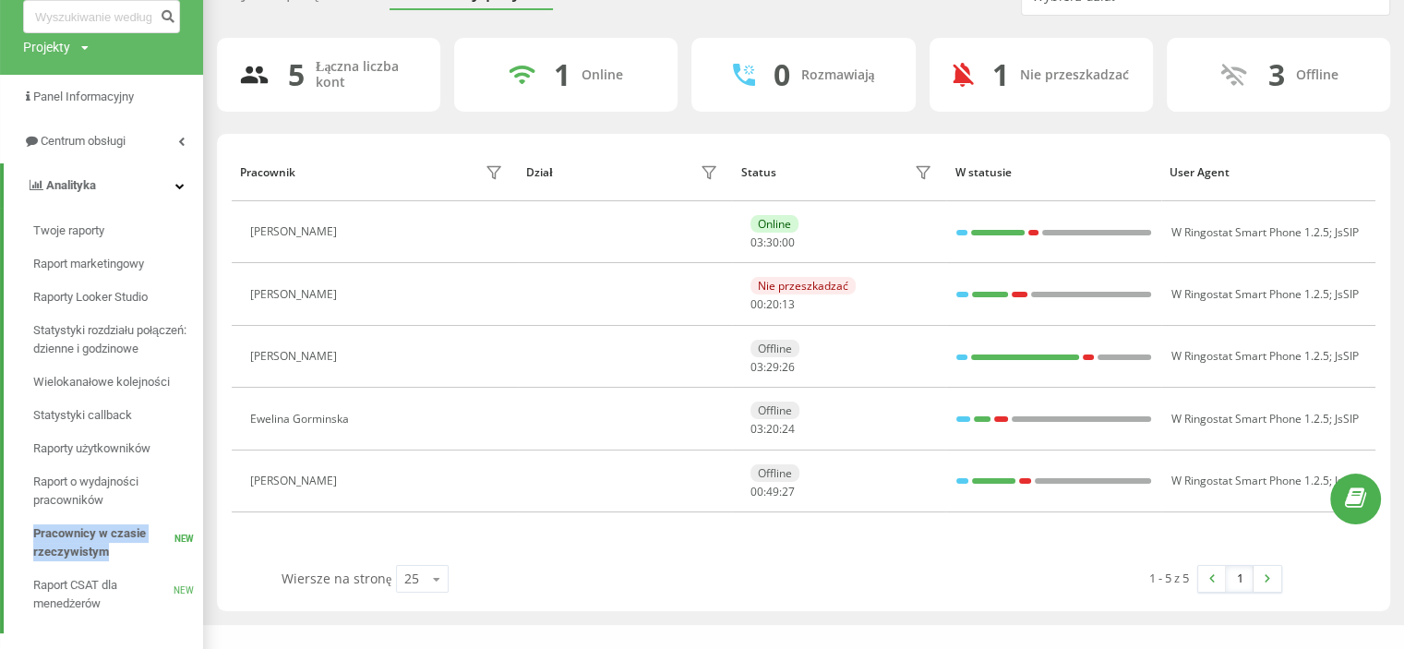
drag, startPoint x: 25, startPoint y: 530, endPoint x: 120, endPoint y: 560, distance: 99.6
click at [120, 560] on div "Twoje raporty Raport marketingowy Raporty Looker Studio Statystyki rozdziału po…" at bounding box center [110, 417] width 185 height 406
copy span "Pracownicy w czasie rzeczywistym"
